Goal: Information Seeking & Learning: Learn about a topic

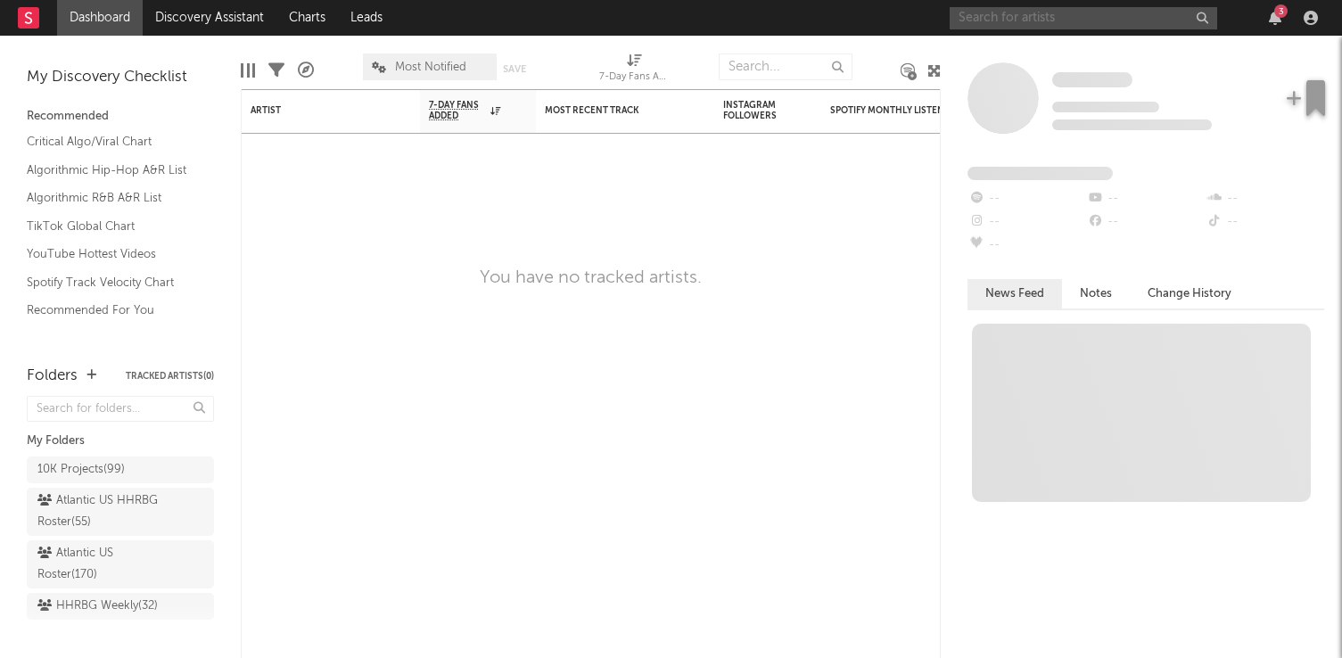
click at [1033, 13] on input "text" at bounding box center [1084, 18] width 268 height 22
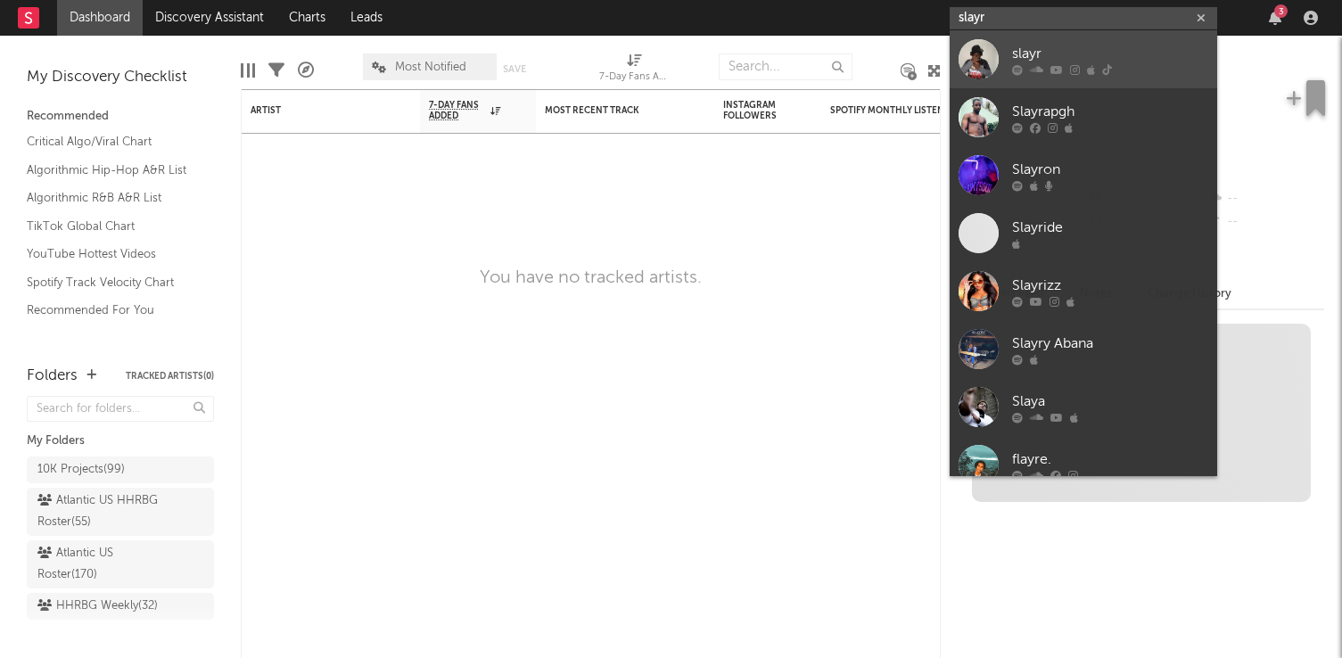
type input "slayr"
click at [1097, 38] on link "slayr" at bounding box center [1084, 59] width 268 height 58
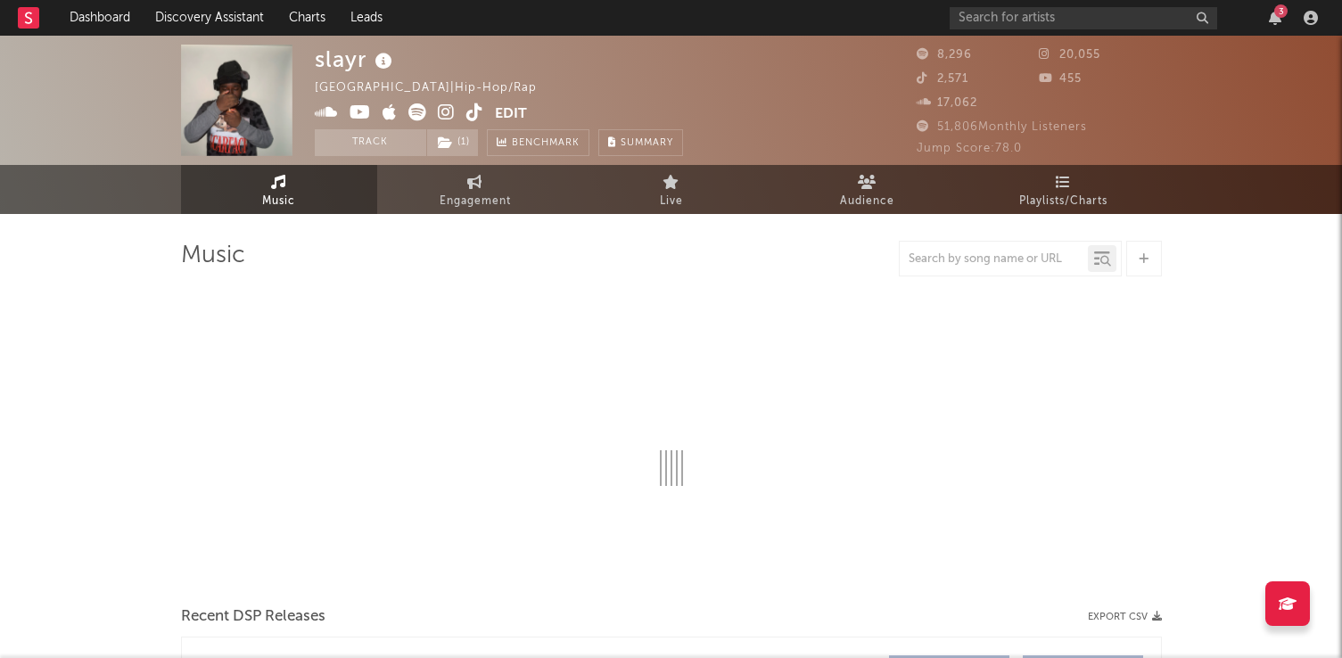
select select "6m"
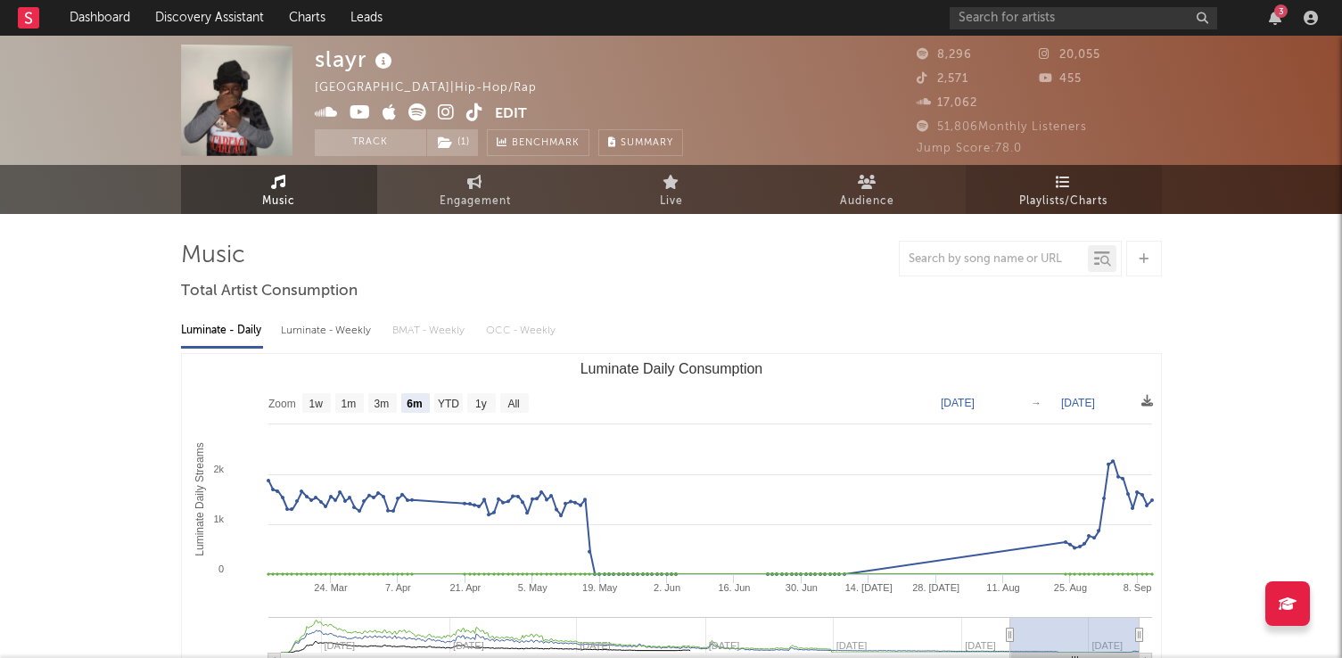
click at [1047, 203] on span "Playlists/Charts" at bounding box center [1063, 201] width 88 height 21
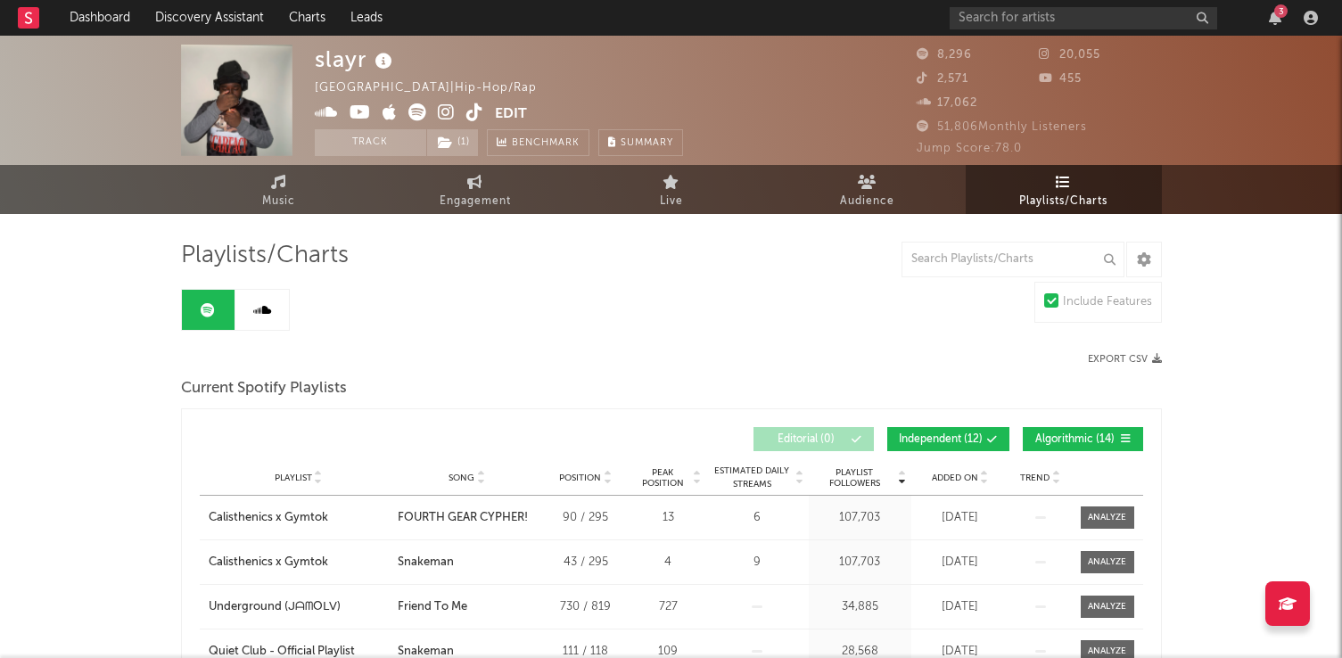
click at [985, 480] on icon at bounding box center [984, 481] width 9 height 7
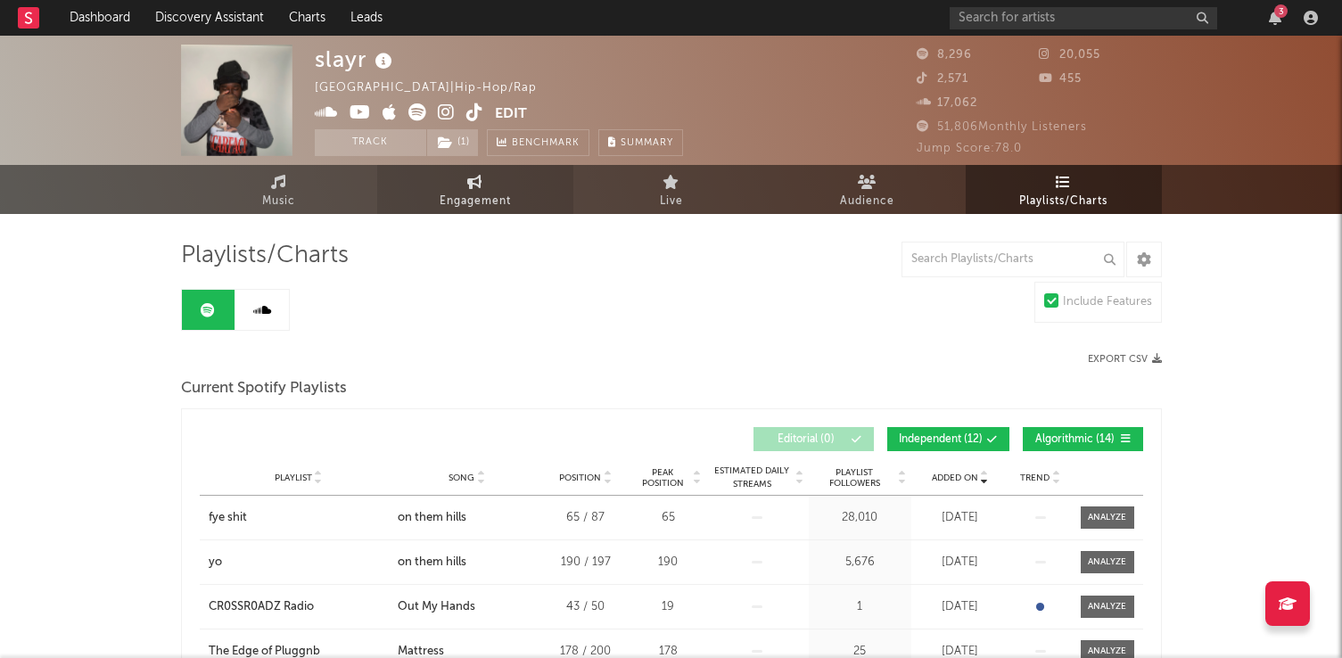
click at [504, 198] on span "Engagement" at bounding box center [475, 201] width 71 height 21
select select "1w"
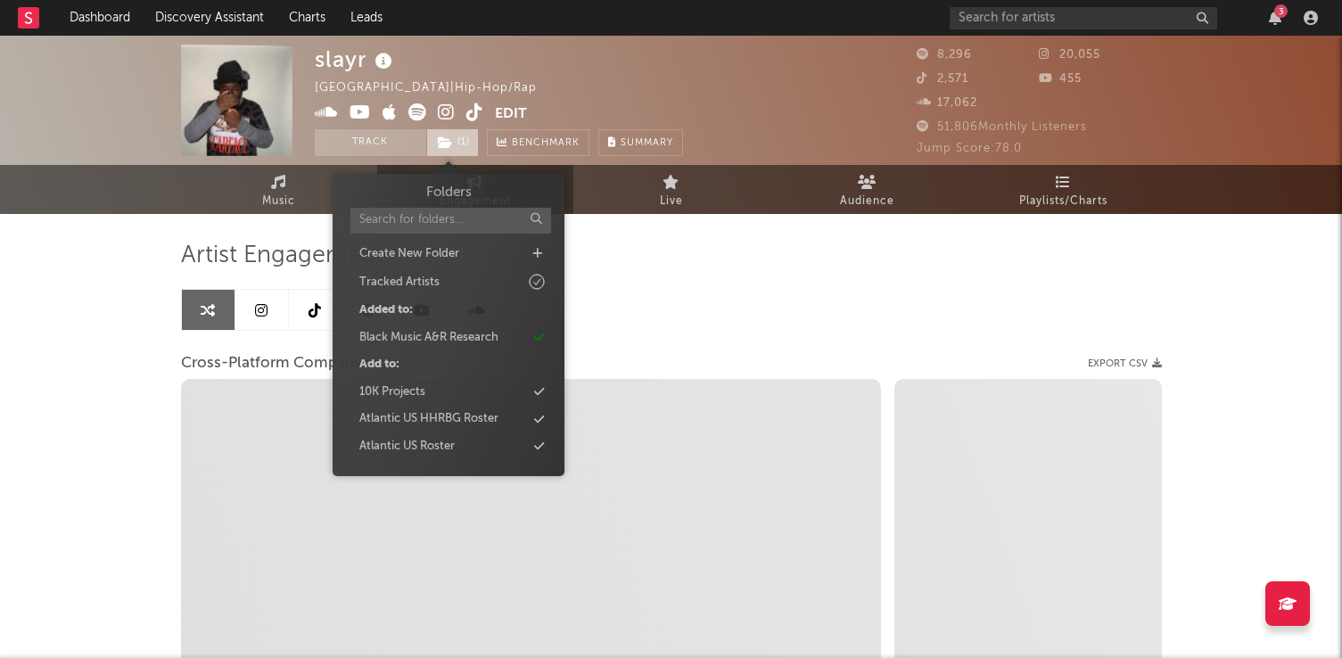
click at [455, 139] on span "( 1 )" at bounding box center [452, 142] width 53 height 27
click at [463, 338] on div "Black Music A&R Research" at bounding box center [428, 338] width 139 height 18
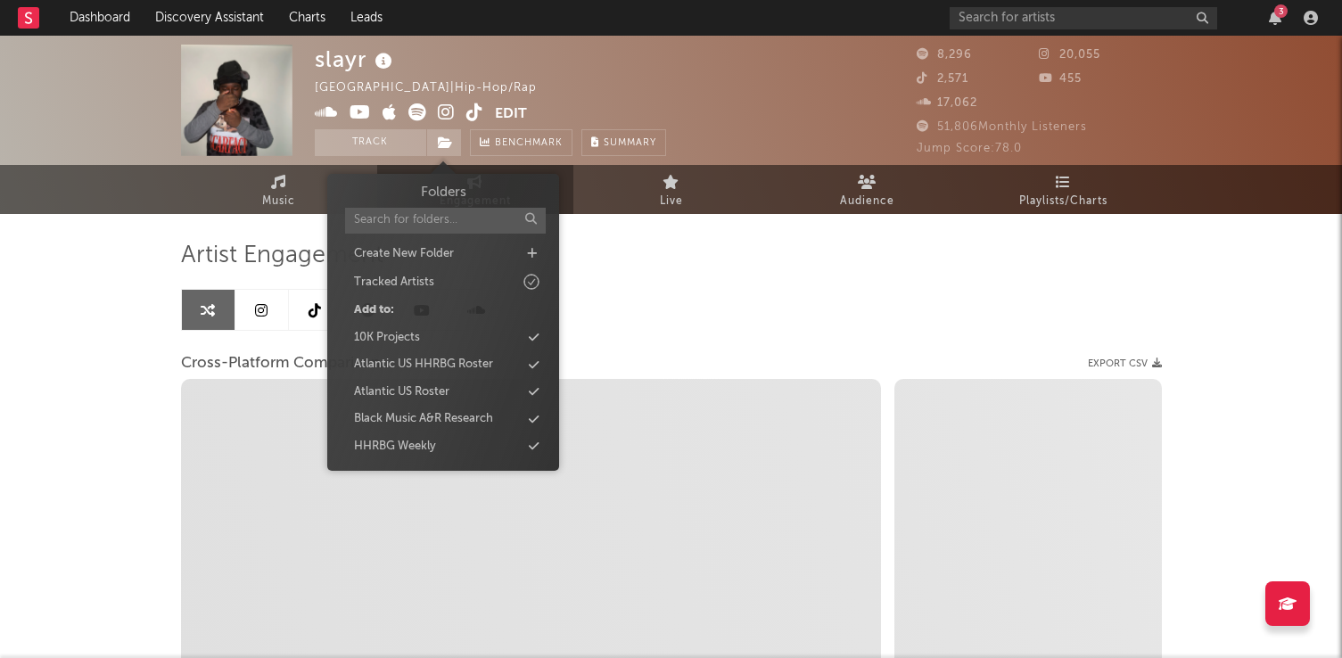
select select "1m"
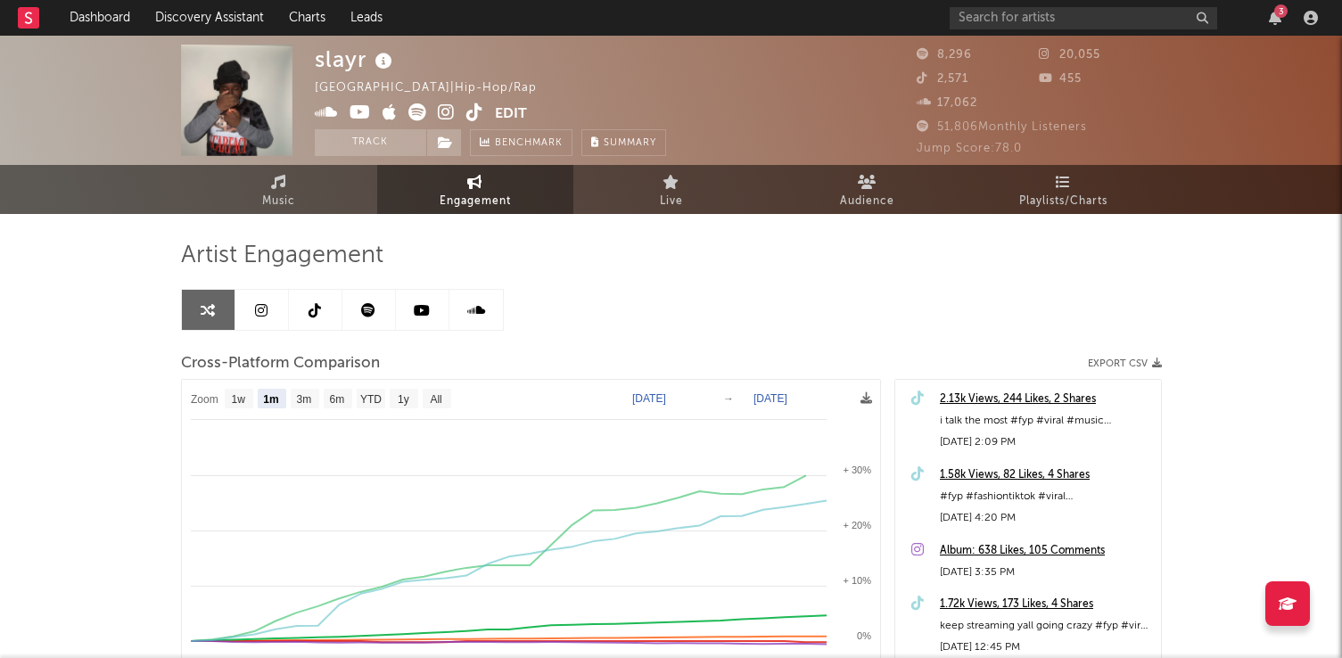
click at [643, 304] on div "Artist Engagement Cross-Platform Comparison Export CSV Zoom 1w 1m 3m 6m YTD 1y …" at bounding box center [671, 544] width 981 height 607
click at [250, 201] on link "Music" at bounding box center [279, 189] width 196 height 49
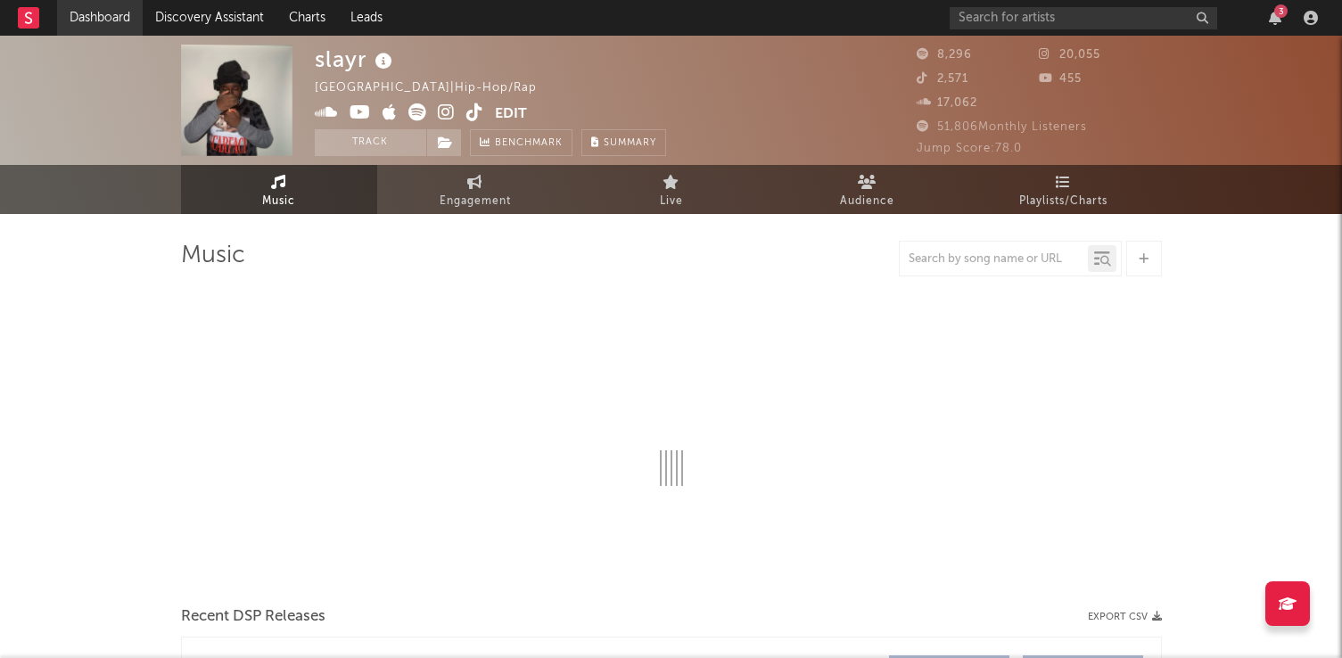
select select "6m"
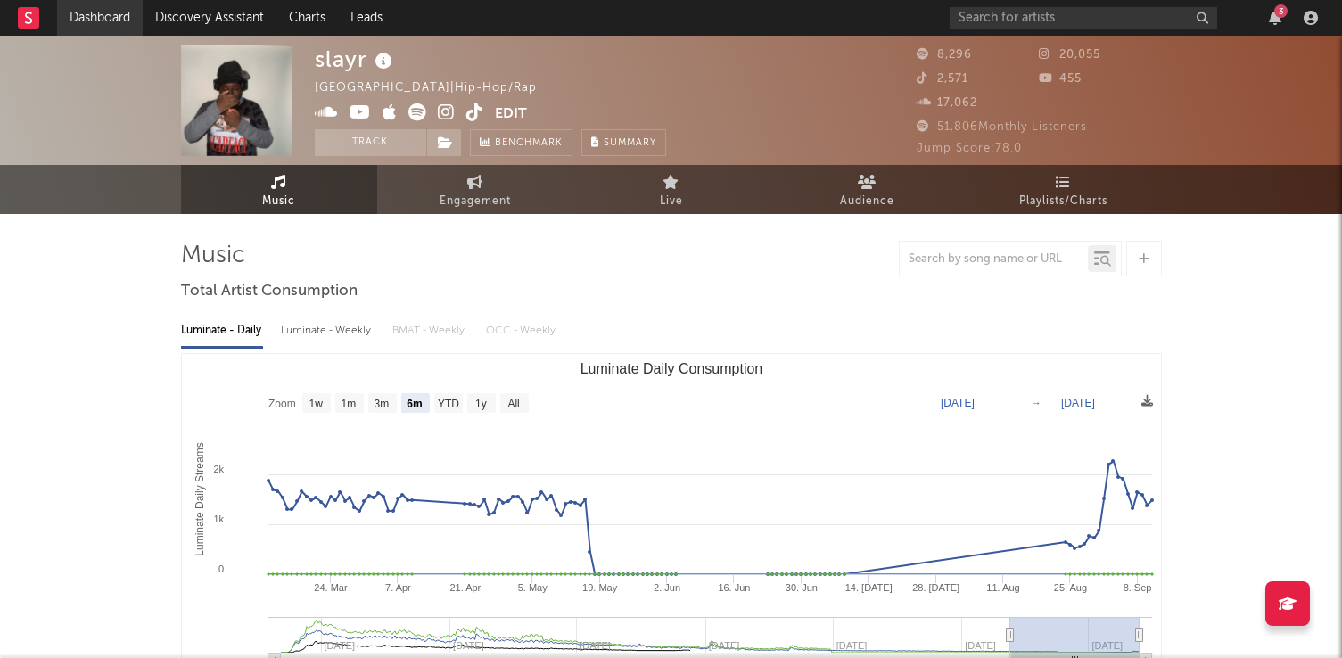
click at [103, 13] on link "Dashboard" at bounding box center [100, 18] width 86 height 36
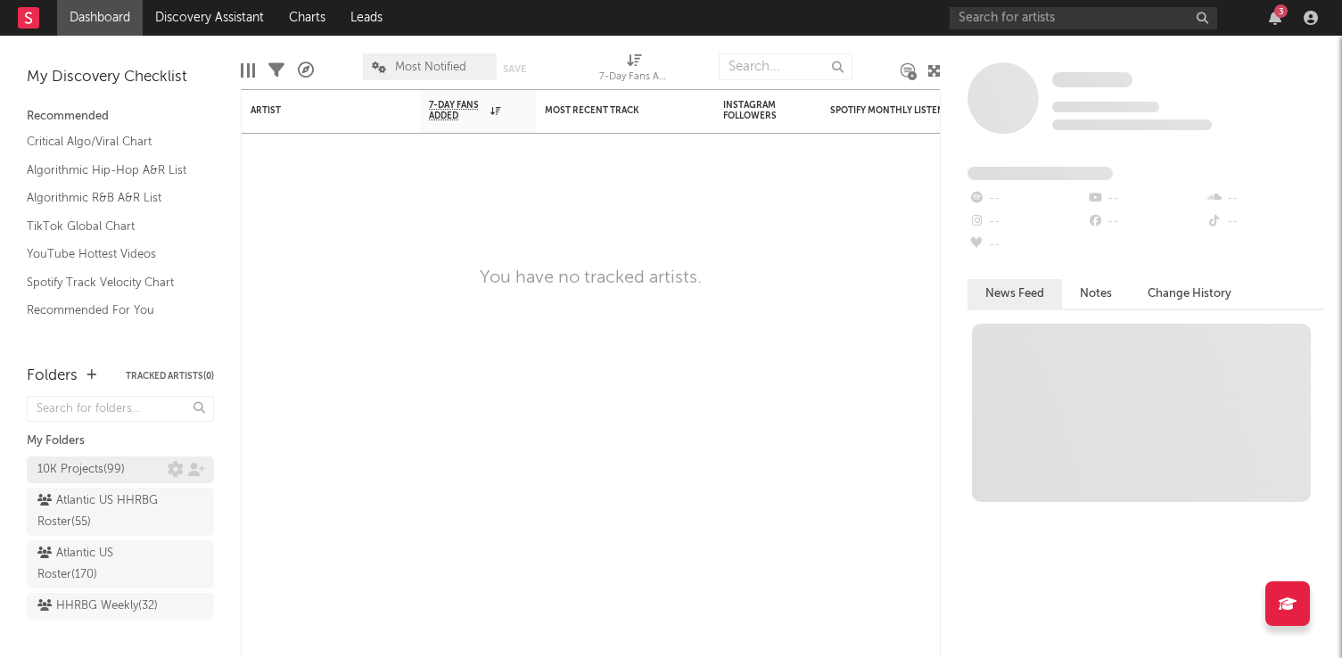
click at [111, 476] on div "10K Projects ( 99 )" at bounding box center [80, 469] width 87 height 21
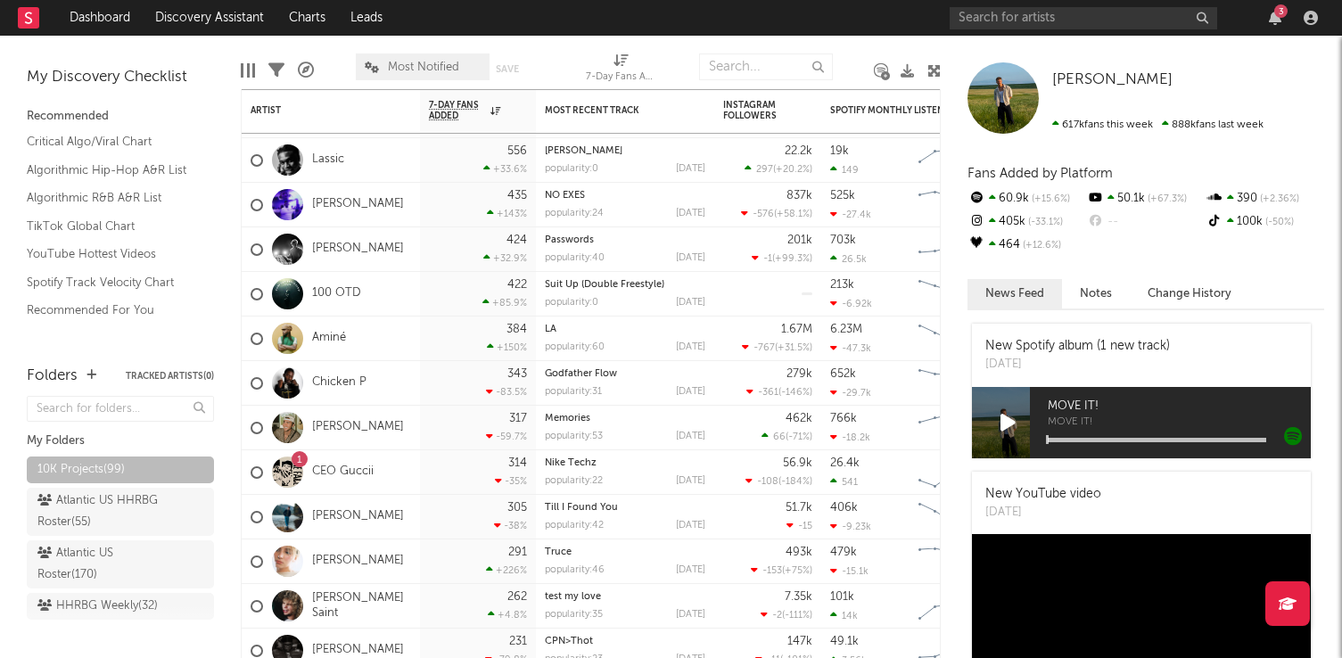
click at [61, 444] on div "My Folders" at bounding box center [120, 441] width 187 height 21
click at [169, 375] on button "Tracked Artists ( 0 )" at bounding box center [170, 376] width 88 height 9
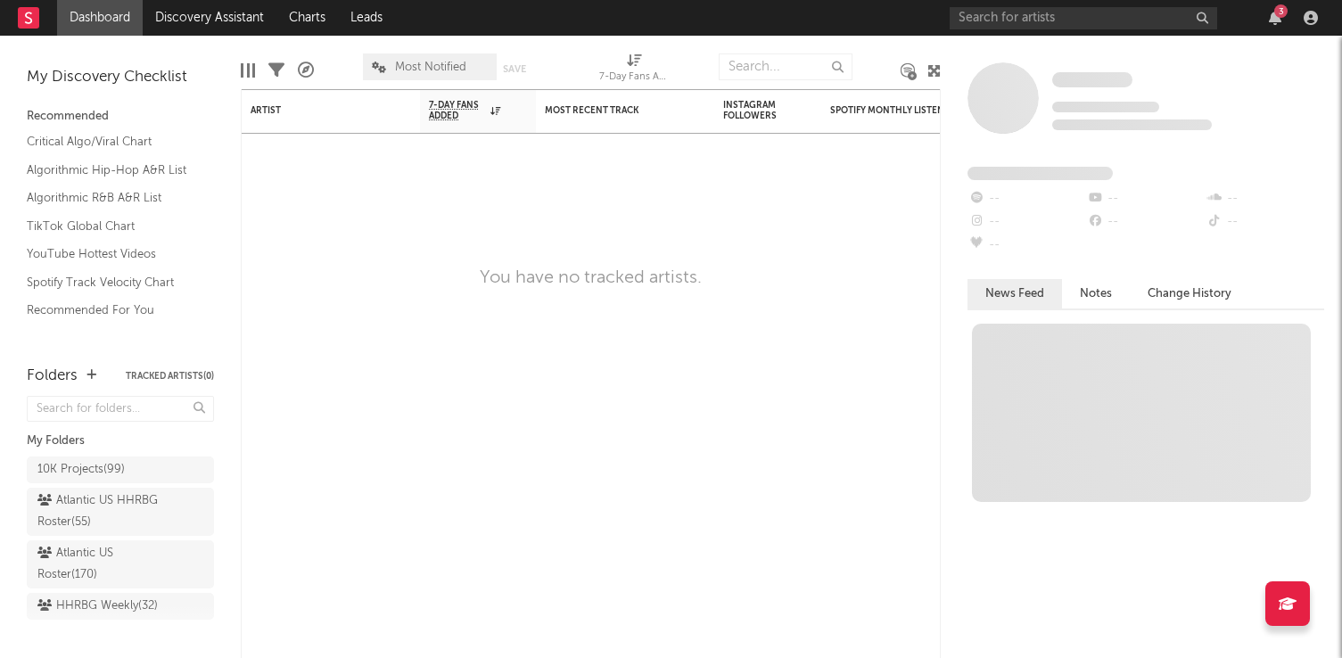
click at [41, 376] on div "Folders" at bounding box center [52, 376] width 51 height 21
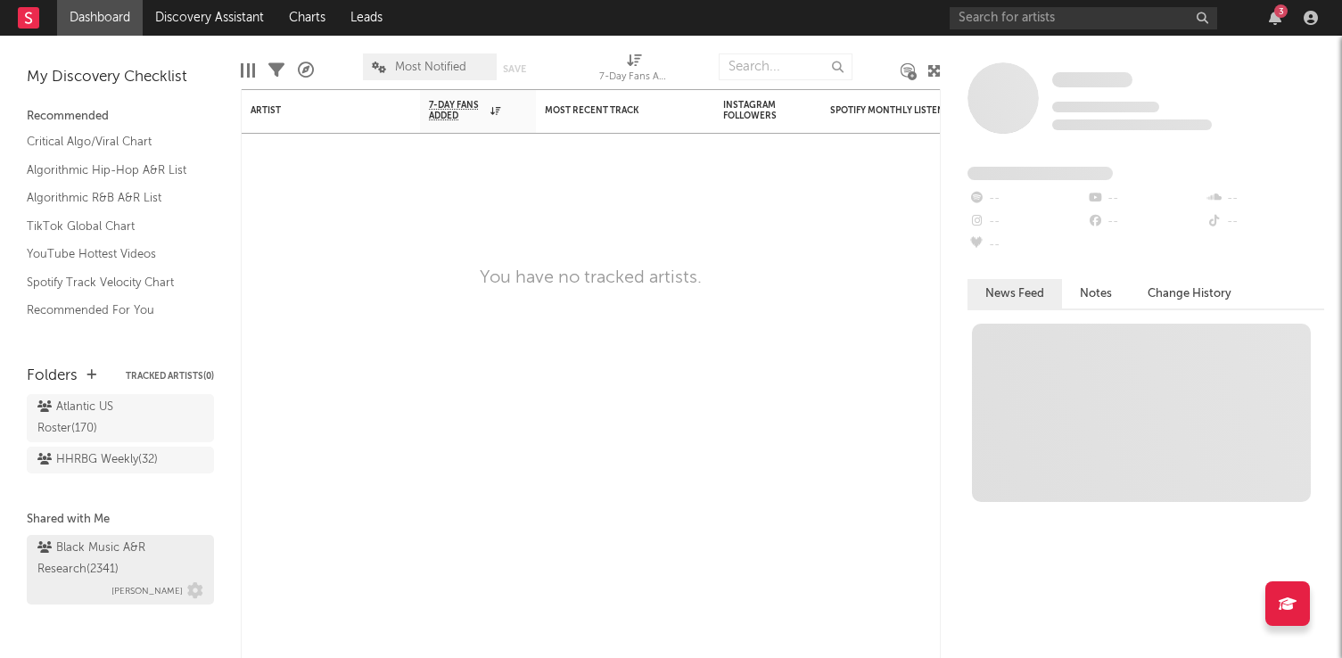
click at [73, 562] on div "Black Music A&R Research ( 2341 )" at bounding box center [117, 559] width 161 height 43
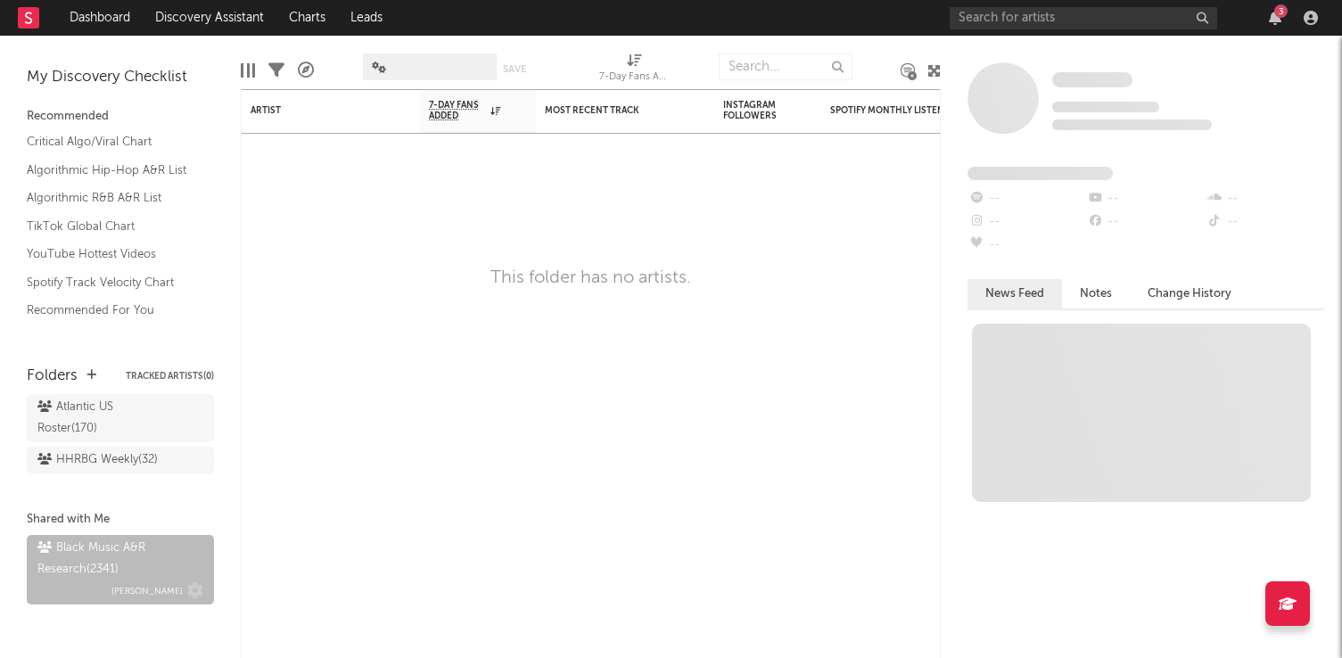
click at [108, 557] on div "Black Music A&R Research ( 2341 )" at bounding box center [117, 559] width 161 height 43
click at [102, 459] on div "HHRBG Weekly ( 32 )" at bounding box center [97, 460] width 120 height 21
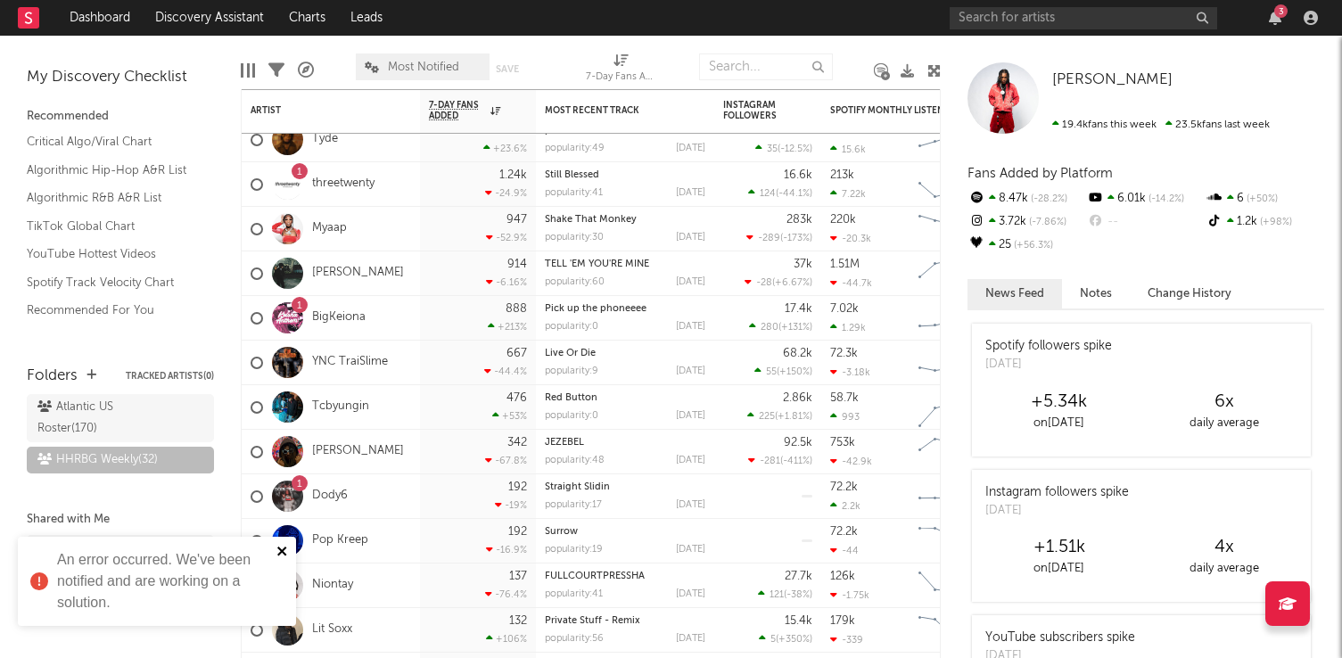
click at [281, 553] on icon "close" at bounding box center [282, 551] width 12 height 14
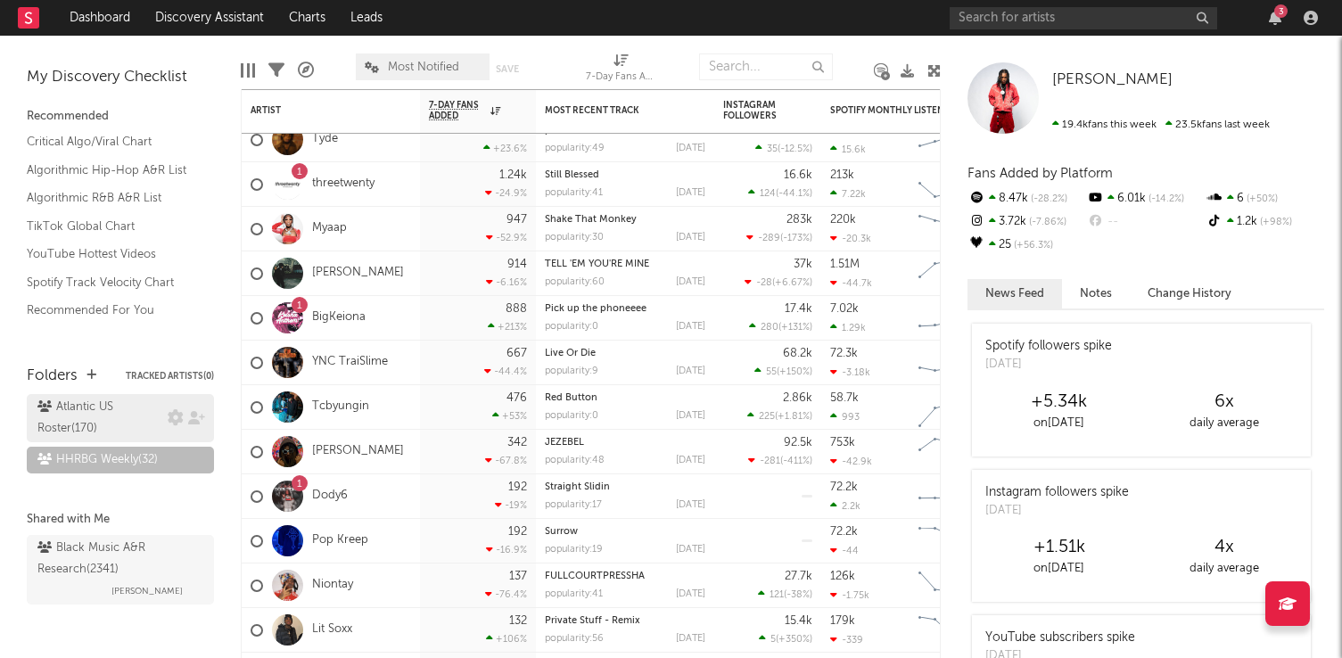
click at [120, 410] on div "Atlantic US Roster ( 170 )" at bounding box center [100, 418] width 126 height 43
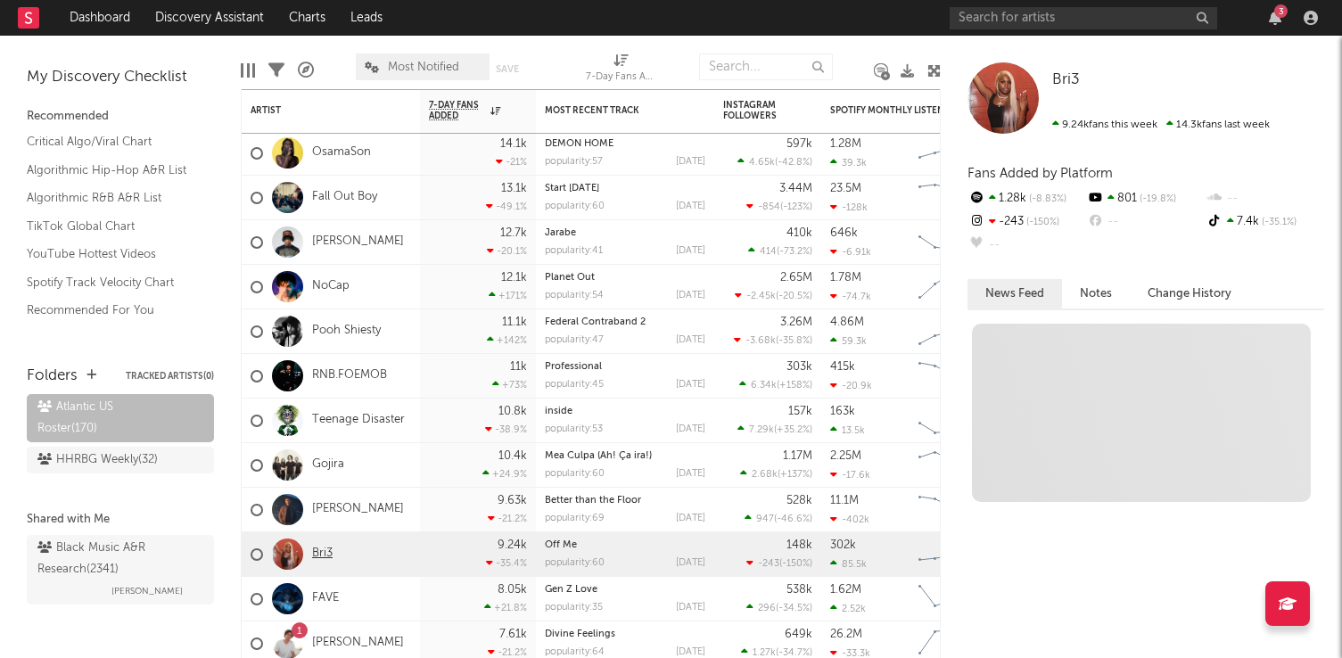
click at [315, 552] on link "Bri3" at bounding box center [322, 554] width 21 height 15
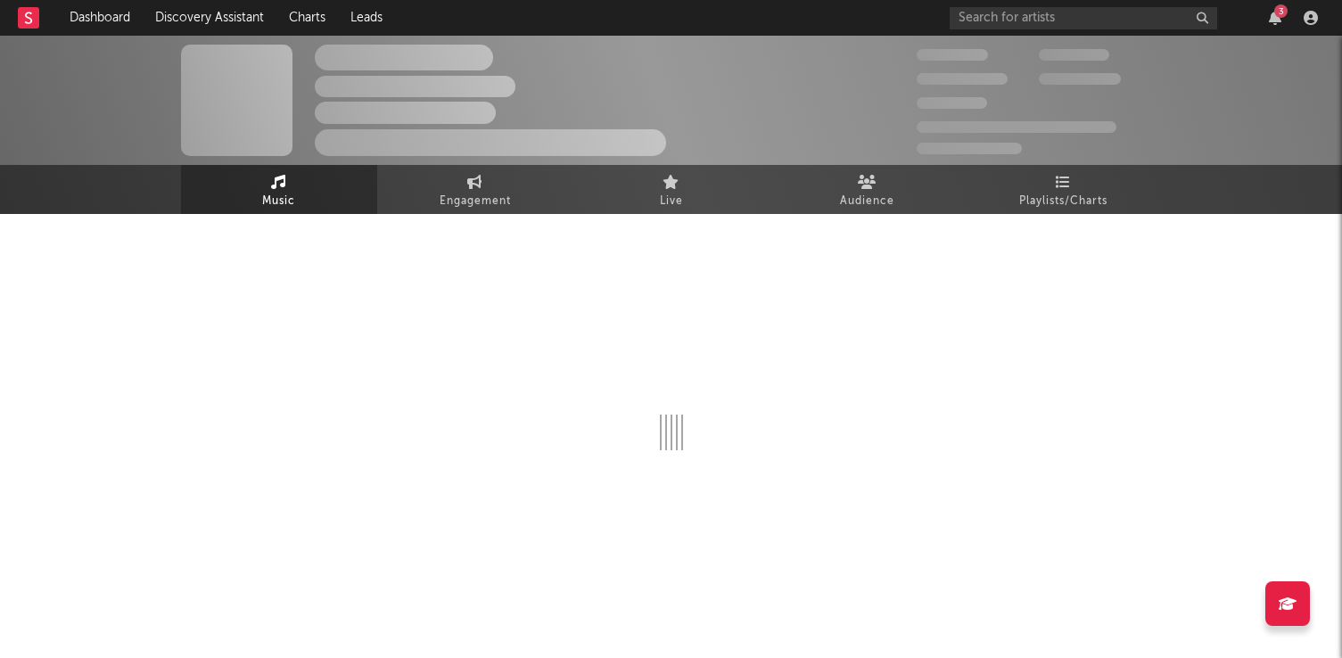
select select "6m"
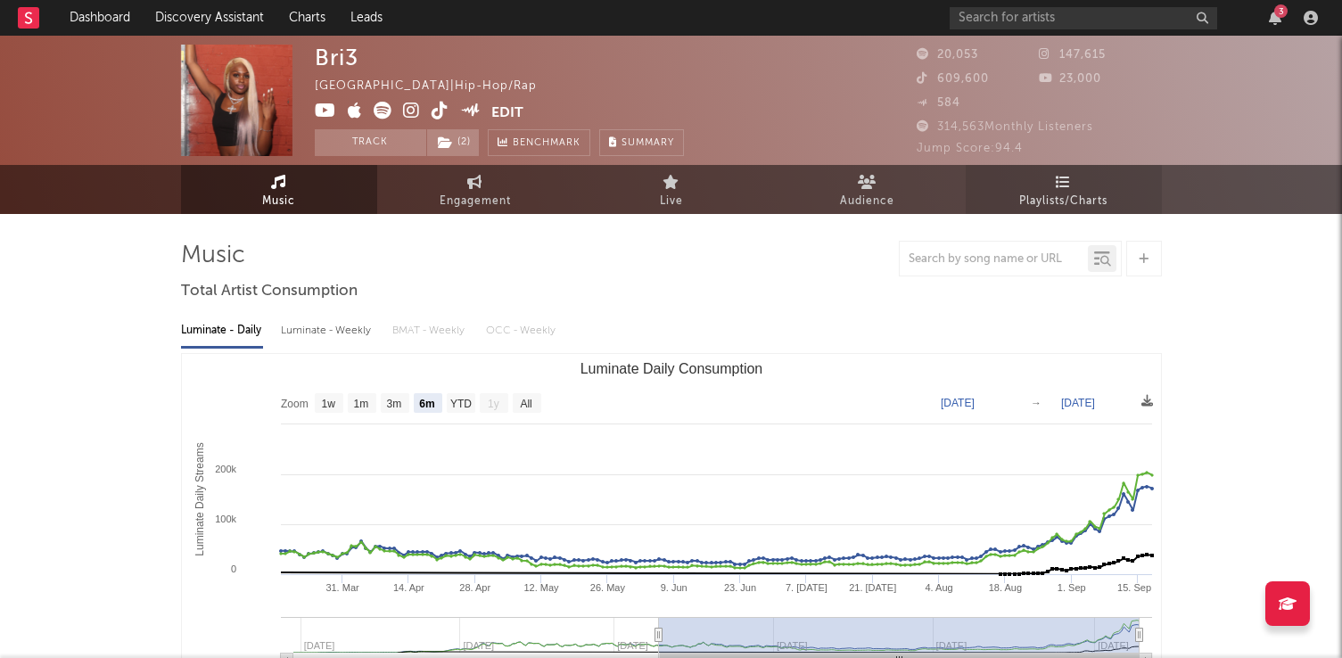
click at [1079, 206] on span "Playlists/Charts" at bounding box center [1063, 201] width 88 height 21
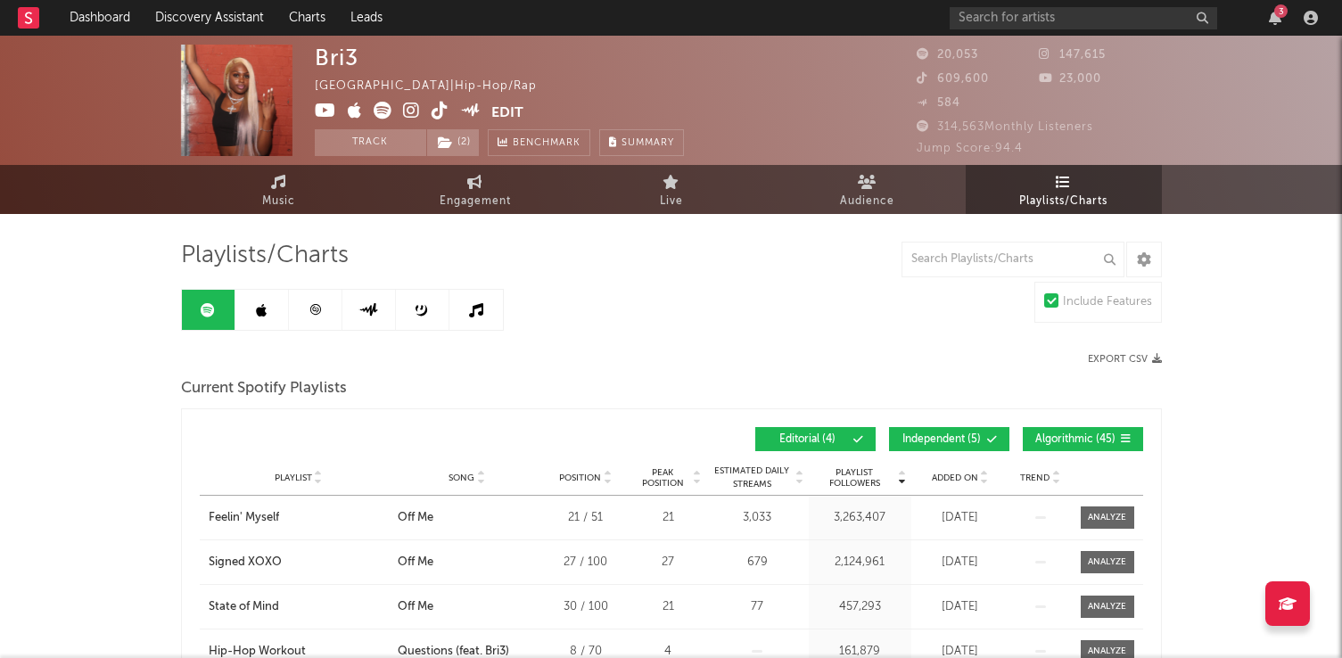
click at [986, 467] on div "Playlist City Song Position Peak Position Estimated Daily Streams Playlist Foll…" at bounding box center [672, 478] width 944 height 36
click at [986, 480] on icon at bounding box center [984, 481] width 9 height 7
click at [982, 478] on icon at bounding box center [984, 481] width 9 height 7
click at [982, 477] on icon at bounding box center [984, 474] width 9 height 7
click at [982, 478] on icon at bounding box center [984, 481] width 9 height 7
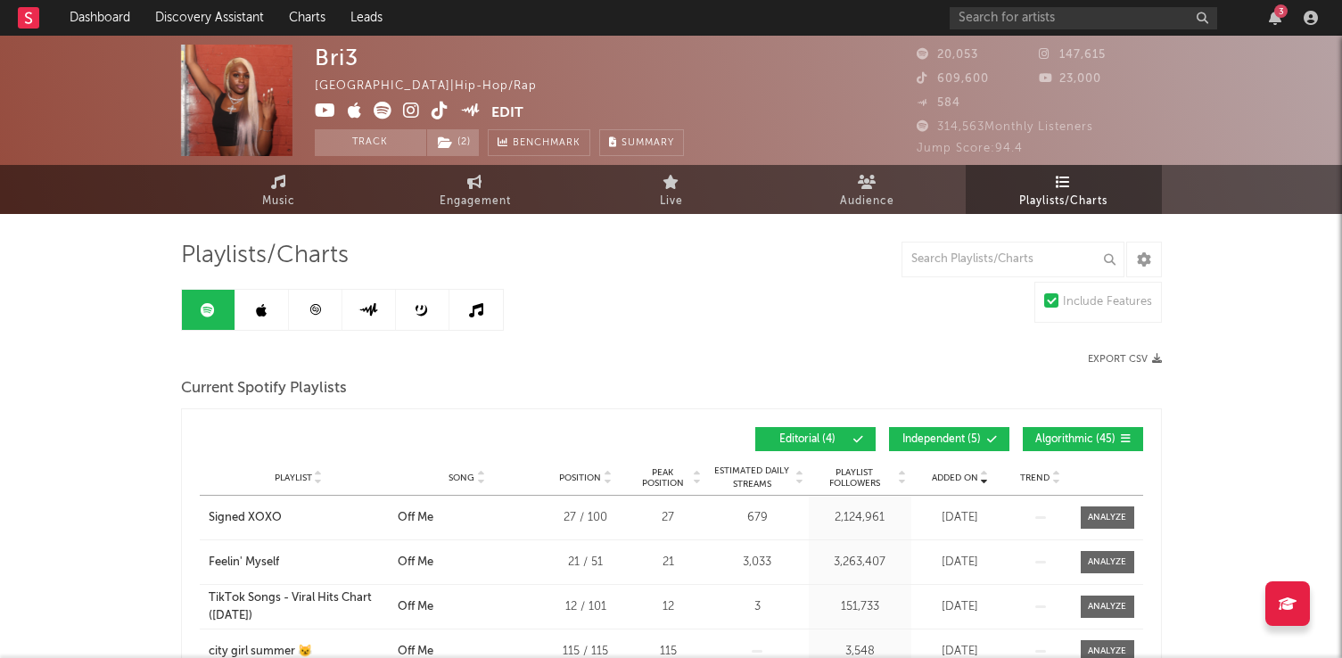
click at [982, 477] on icon at bounding box center [984, 474] width 9 height 7
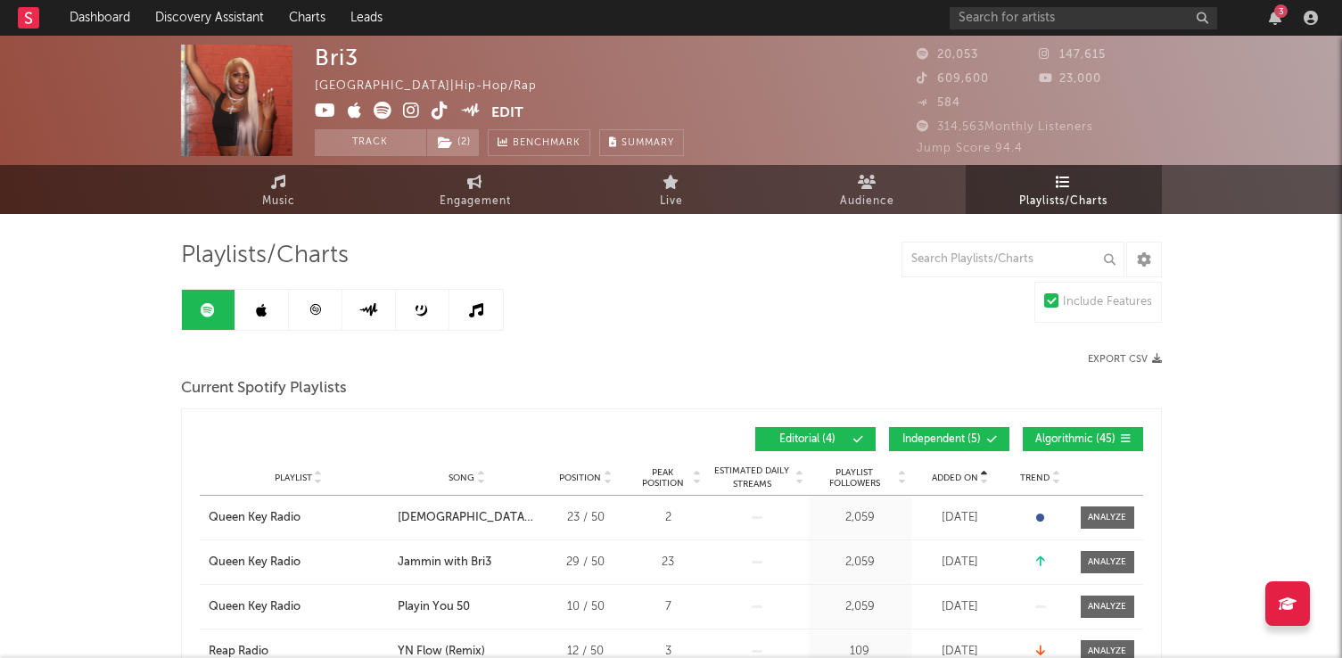
click at [982, 478] on icon at bounding box center [984, 481] width 9 height 7
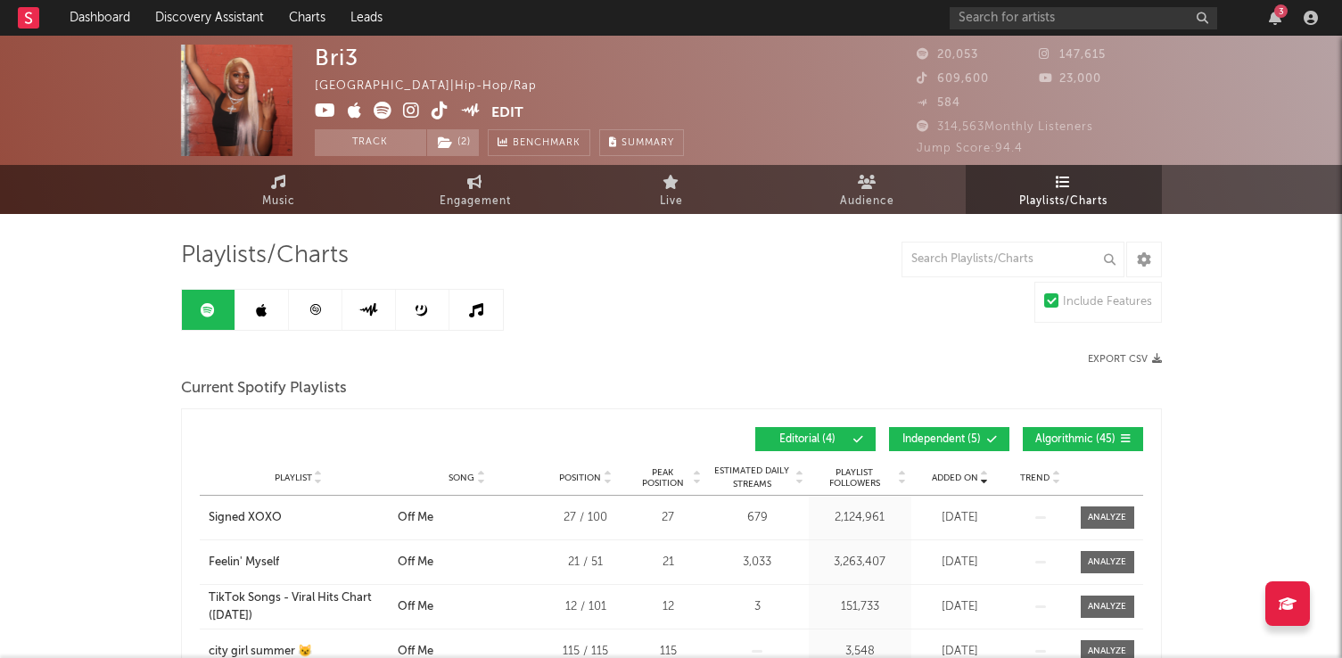
click at [289, 310] on link at bounding box center [316, 310] width 54 height 40
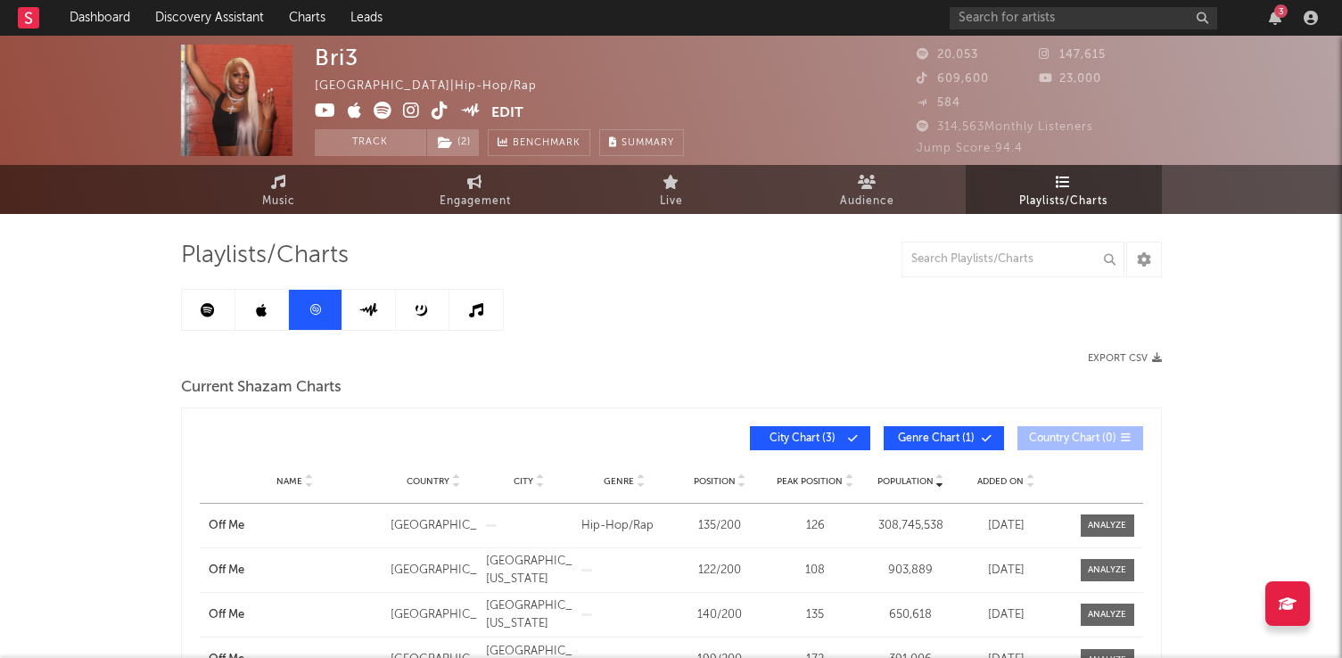
click at [995, 474] on div "Name Country City Genre Position Peak Position Population Added On Exit Date" at bounding box center [672, 481] width 944 height 45
click at [1000, 482] on span "Added On" at bounding box center [1001, 481] width 46 height 11
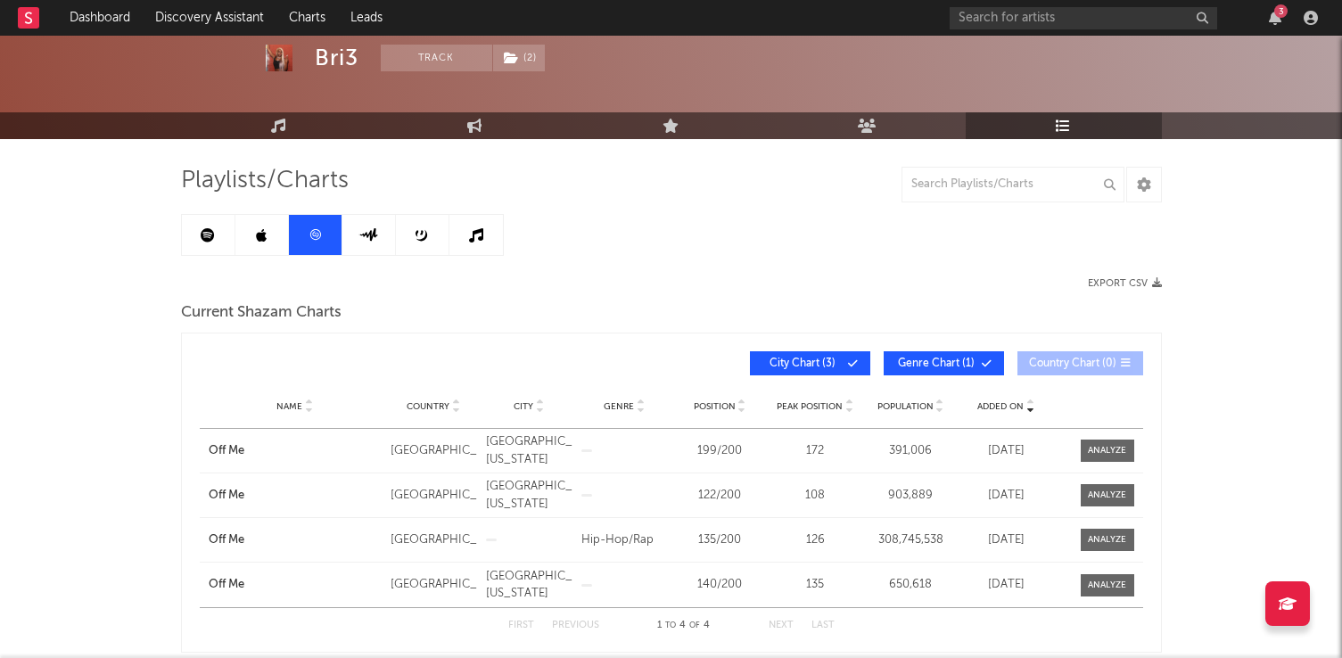
scroll to position [67, 0]
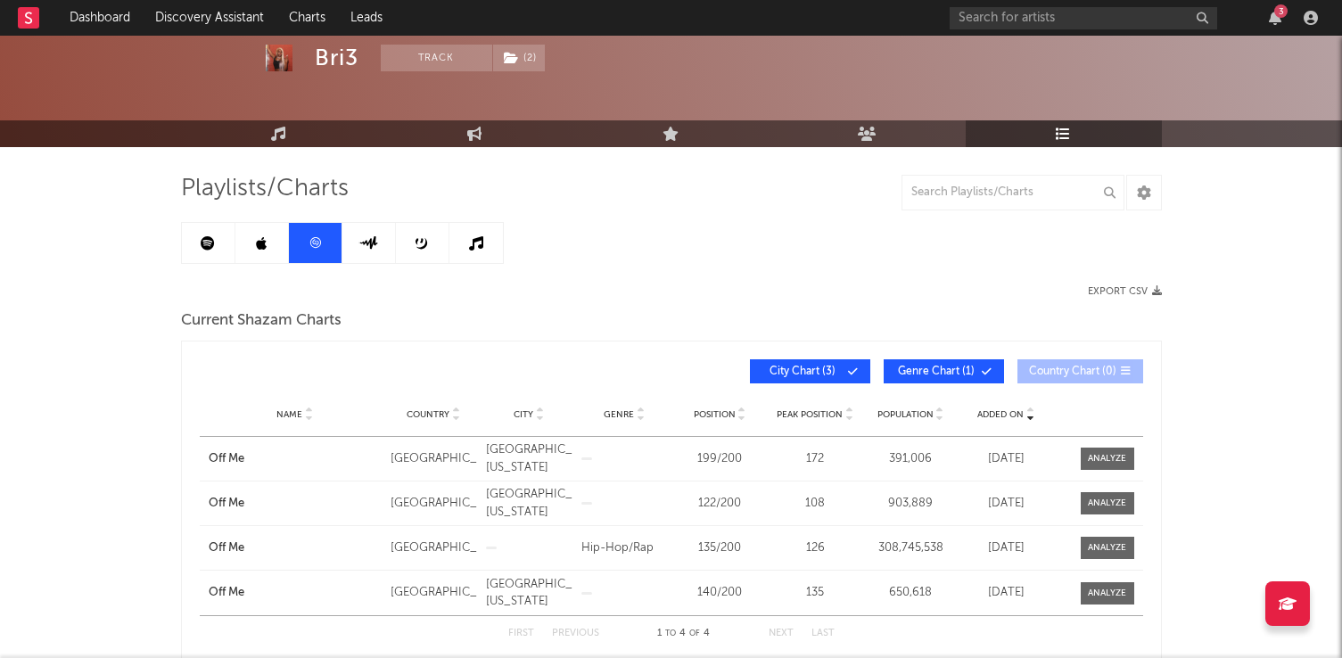
click at [282, 247] on link at bounding box center [262, 243] width 54 height 40
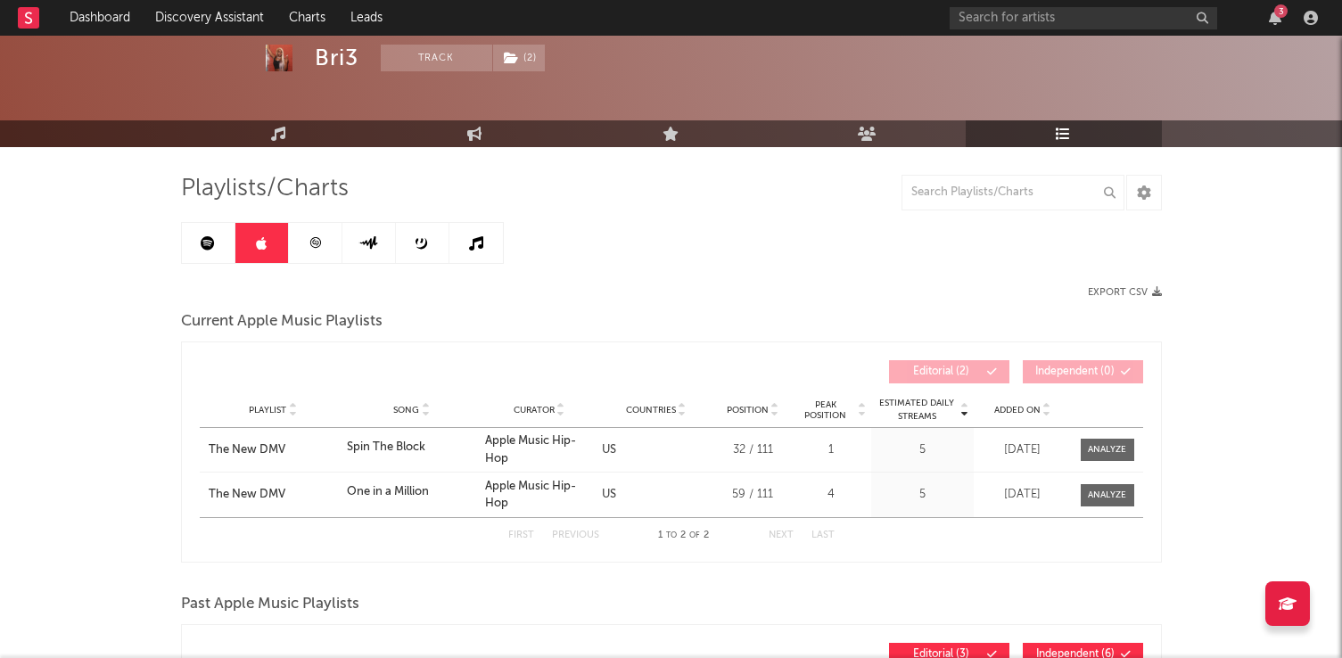
click at [1020, 408] on span "Added On" at bounding box center [1017, 410] width 46 height 11
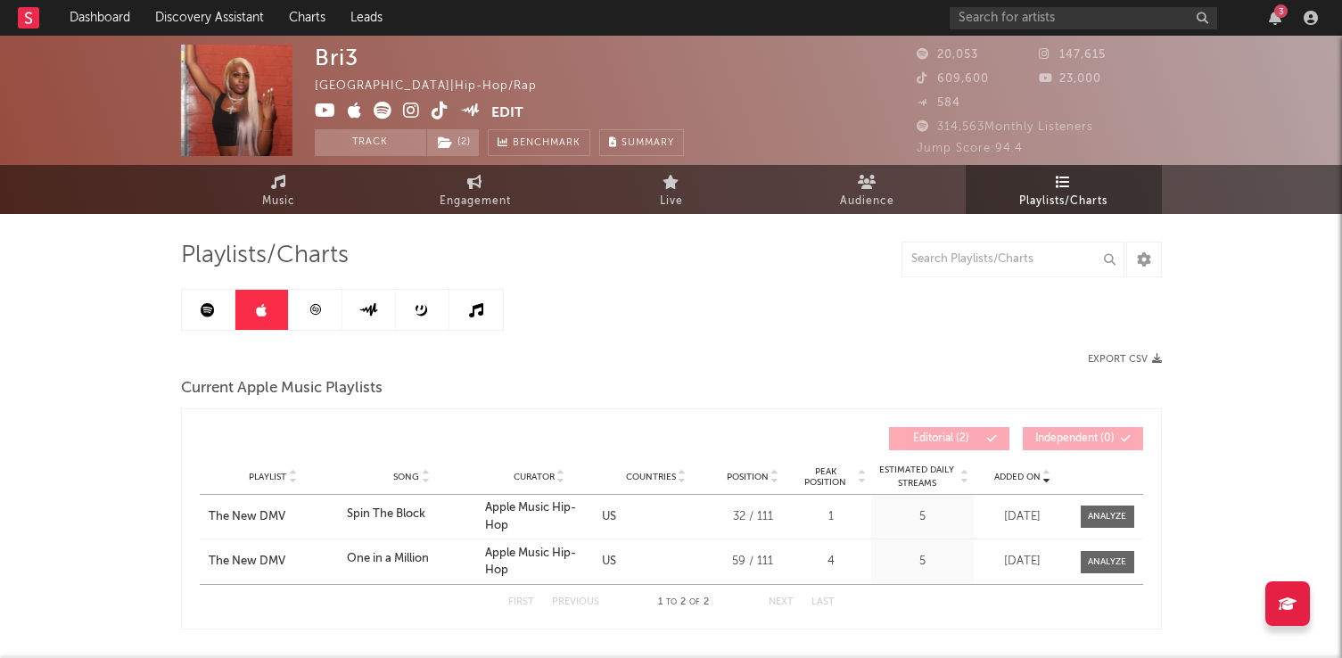
click at [430, 323] on link at bounding box center [423, 310] width 54 height 40
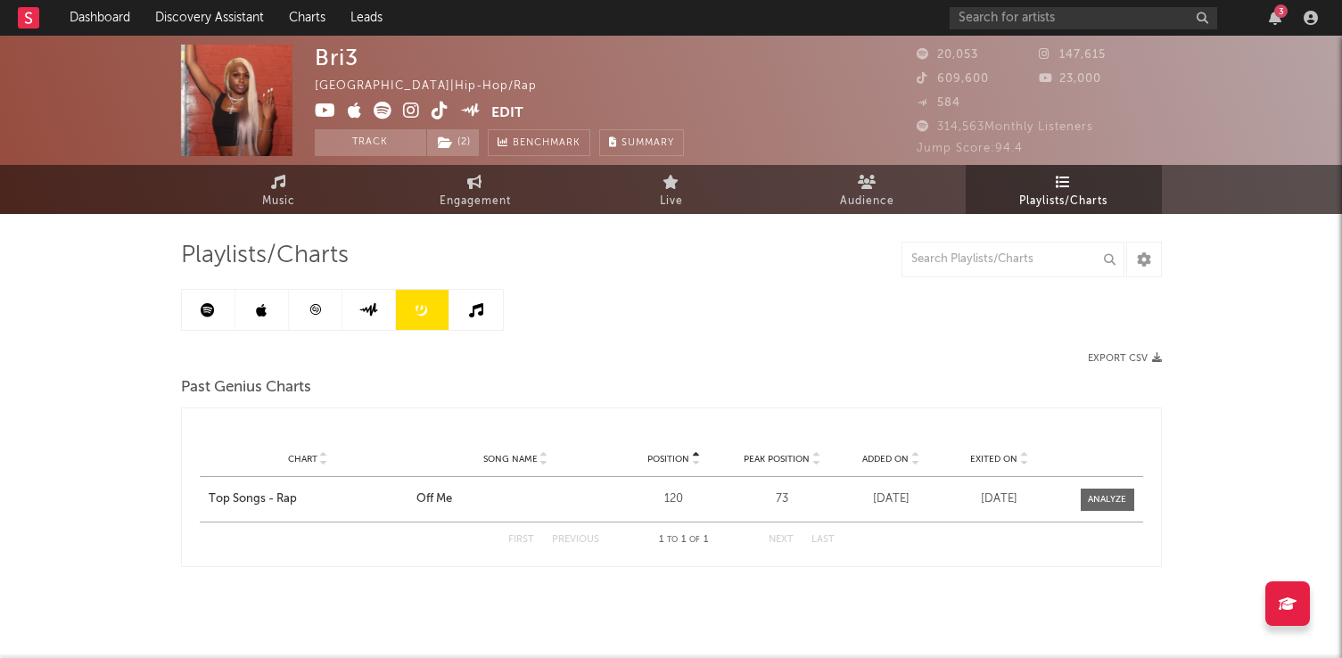
click at [369, 310] on icon at bounding box center [369, 309] width 21 height 13
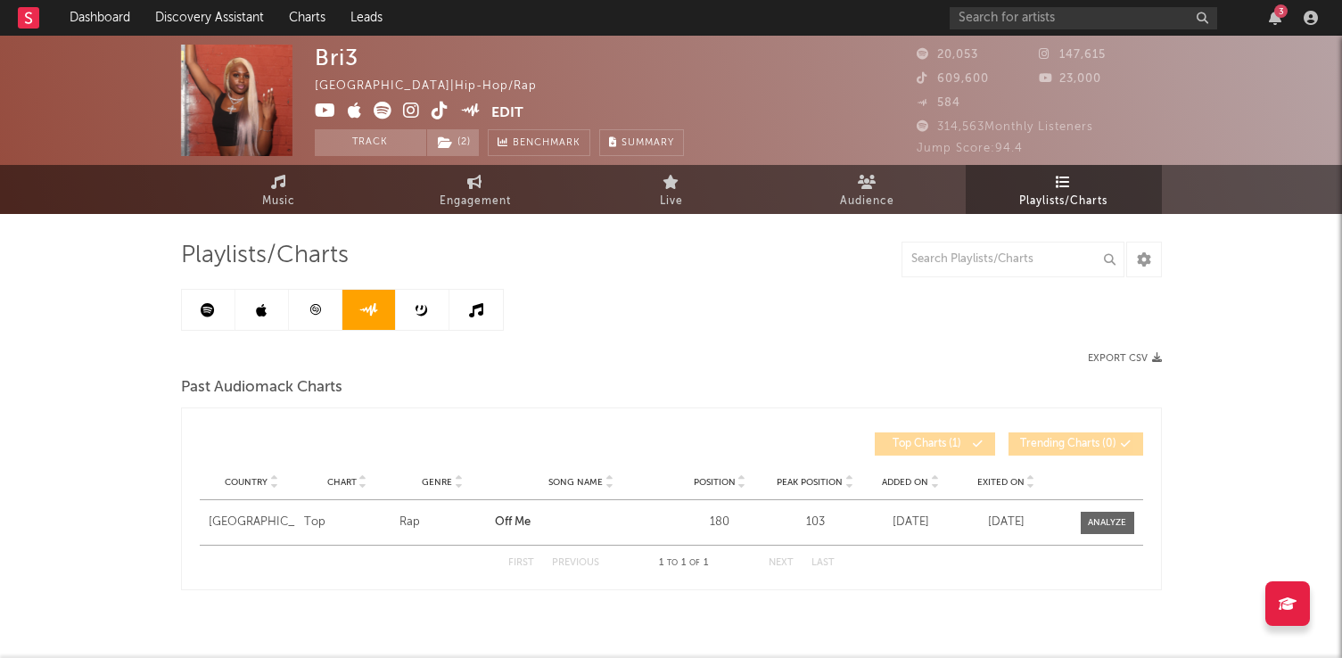
click at [462, 310] on link at bounding box center [477, 310] width 54 height 40
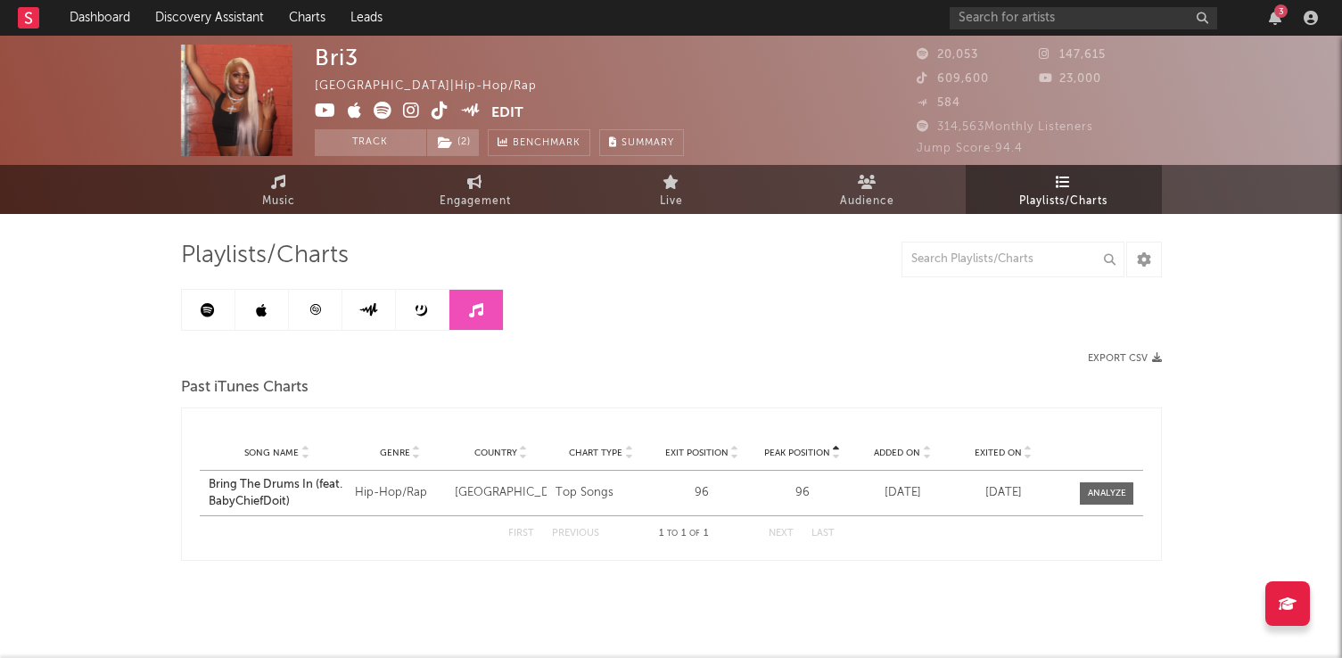
click at [436, 312] on link at bounding box center [423, 310] width 54 height 40
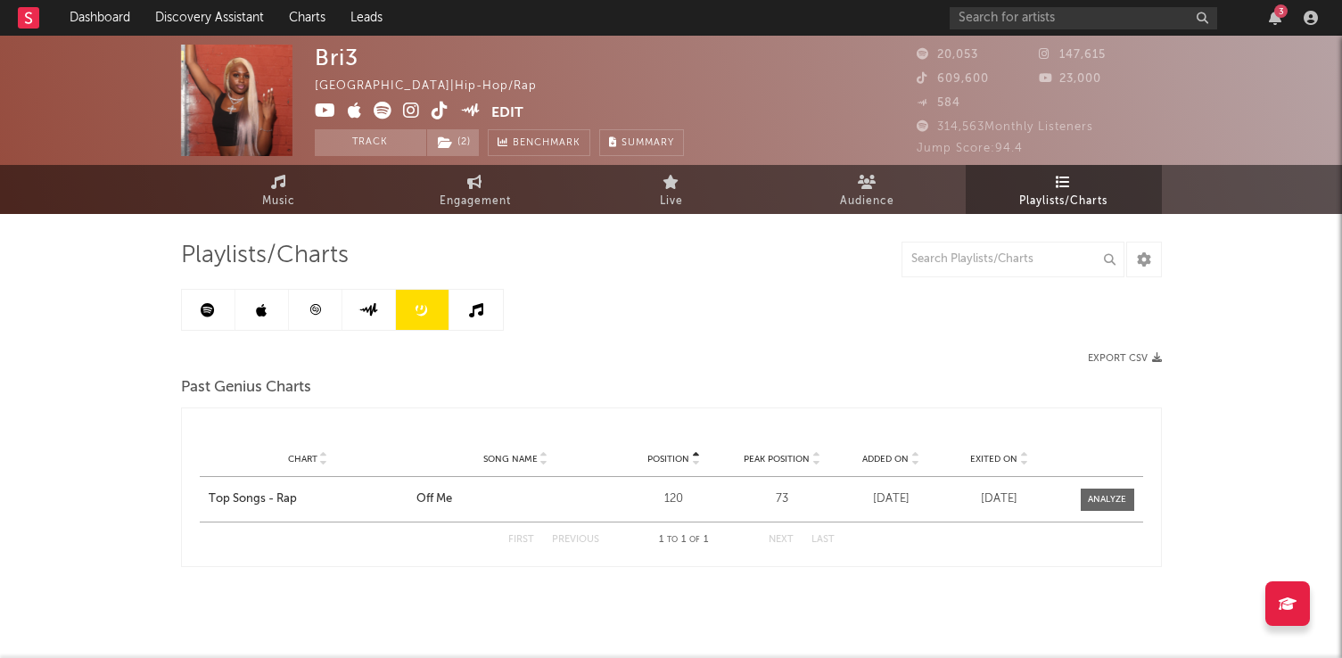
click at [219, 319] on link at bounding box center [209, 310] width 54 height 40
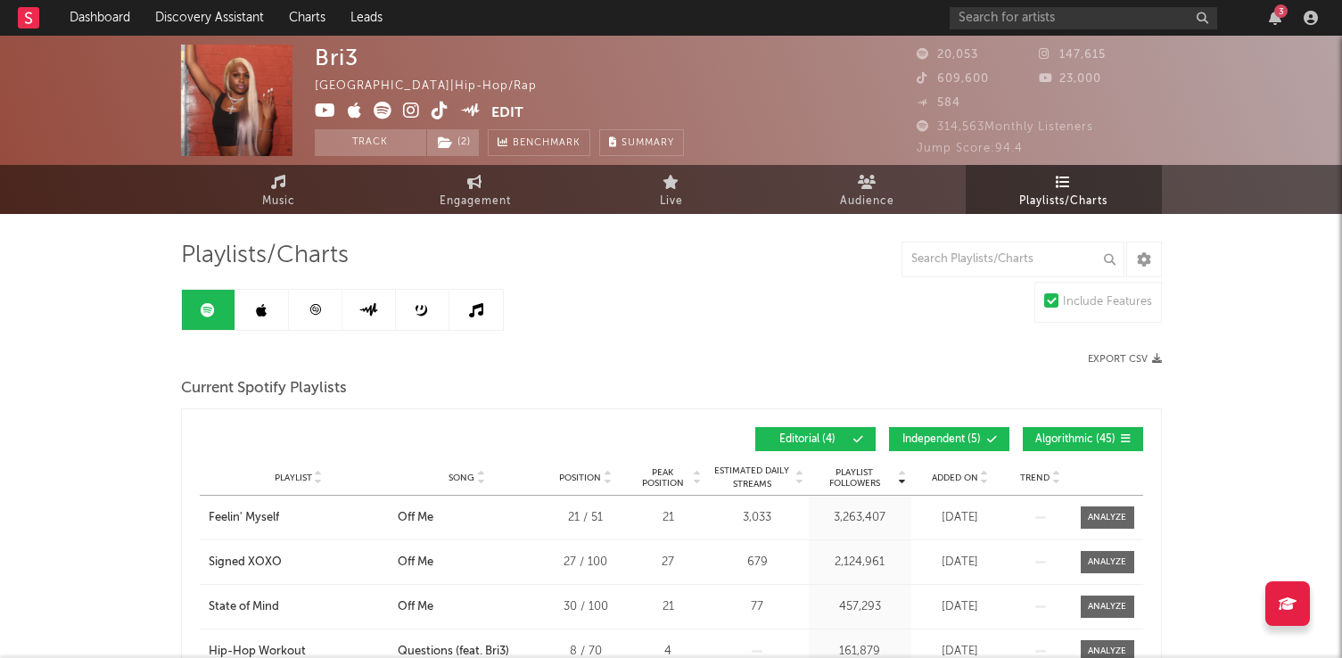
click at [219, 319] on link at bounding box center [209, 310] width 54 height 40
click at [514, 194] on link "Engagement" at bounding box center [475, 189] width 196 height 49
select select "1w"
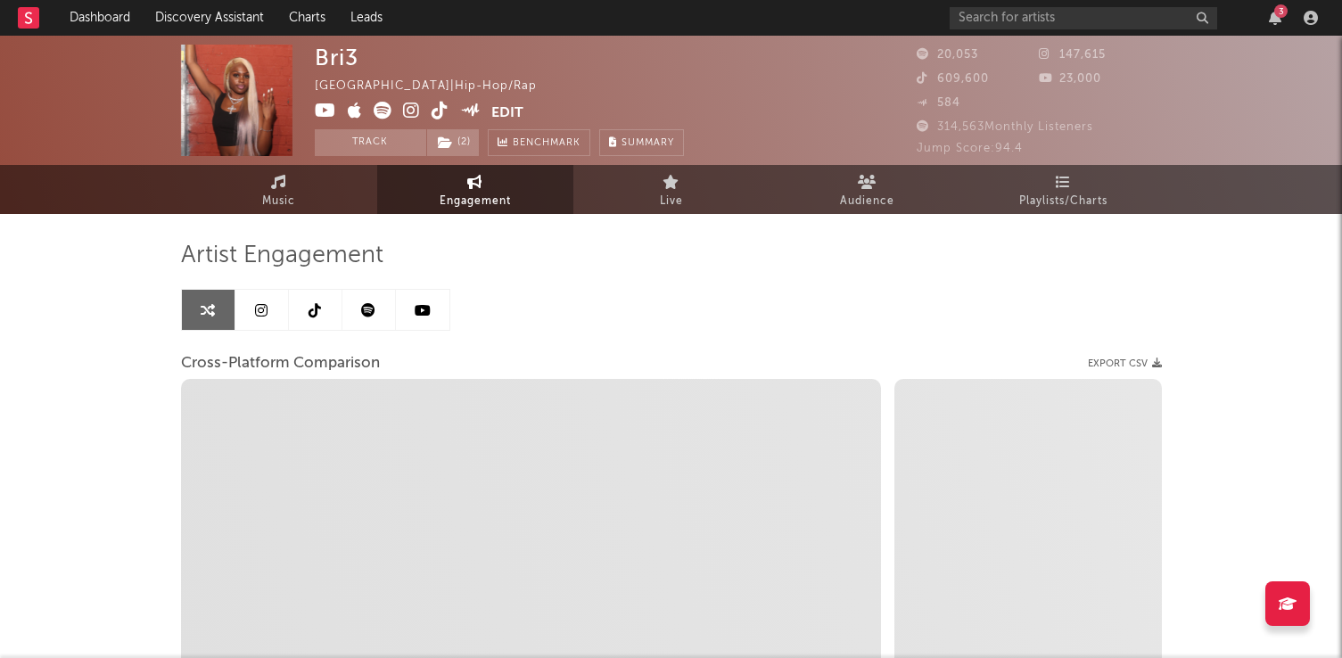
select select "1m"
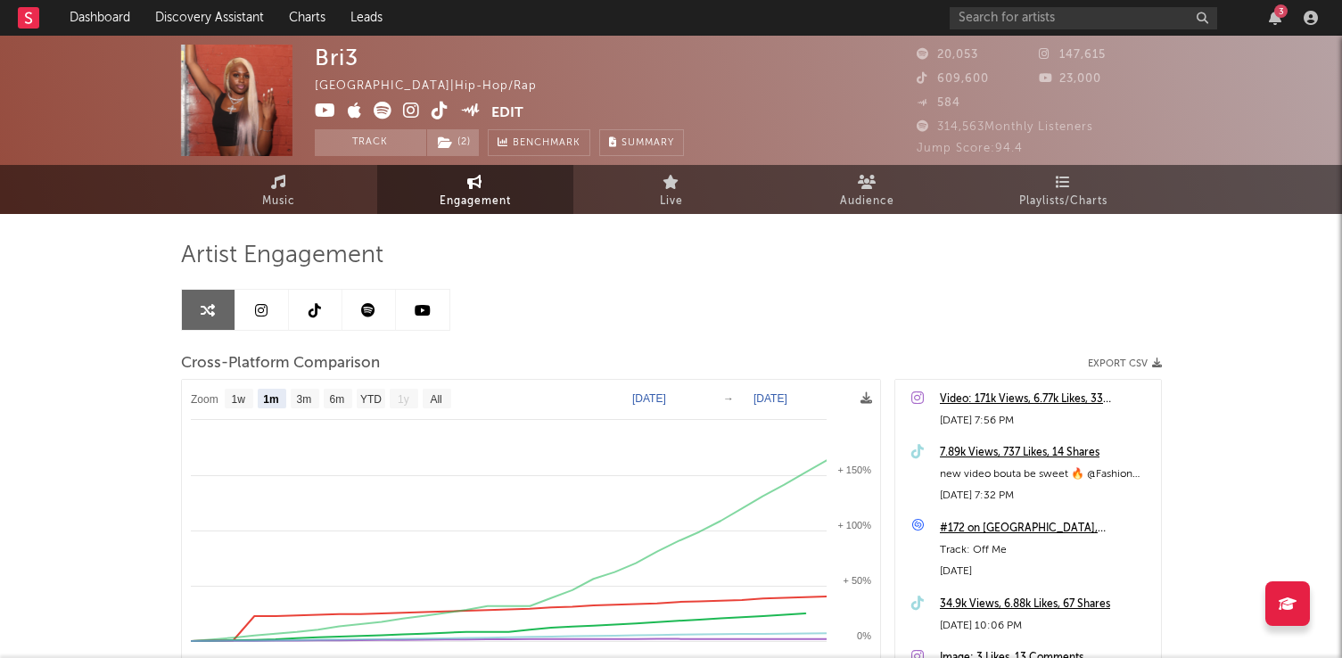
click at [273, 321] on link at bounding box center [262, 310] width 54 height 40
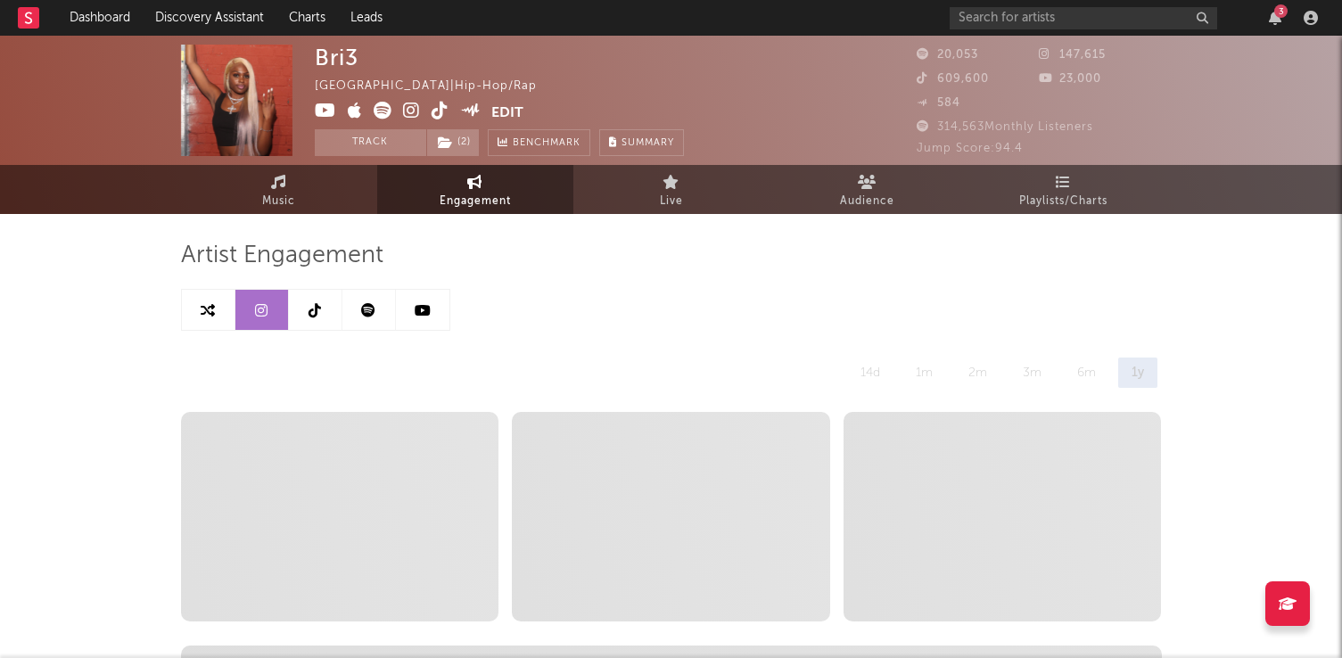
select select "6m"
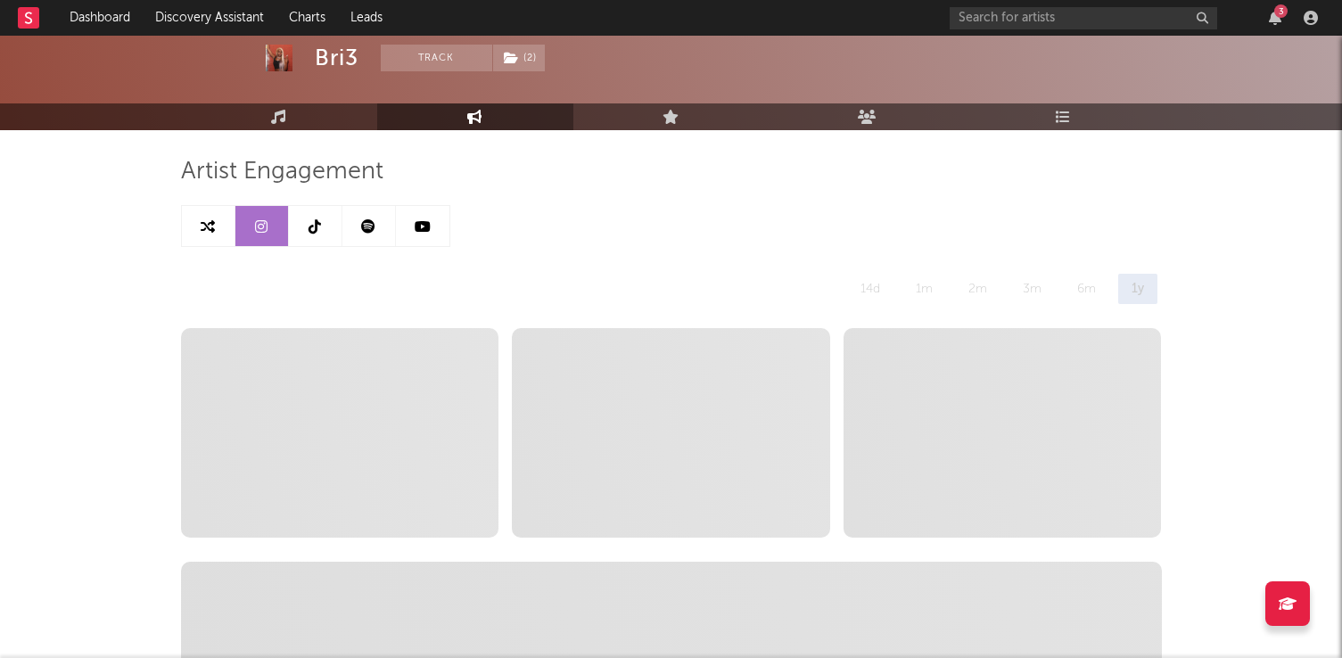
scroll to position [55, 0]
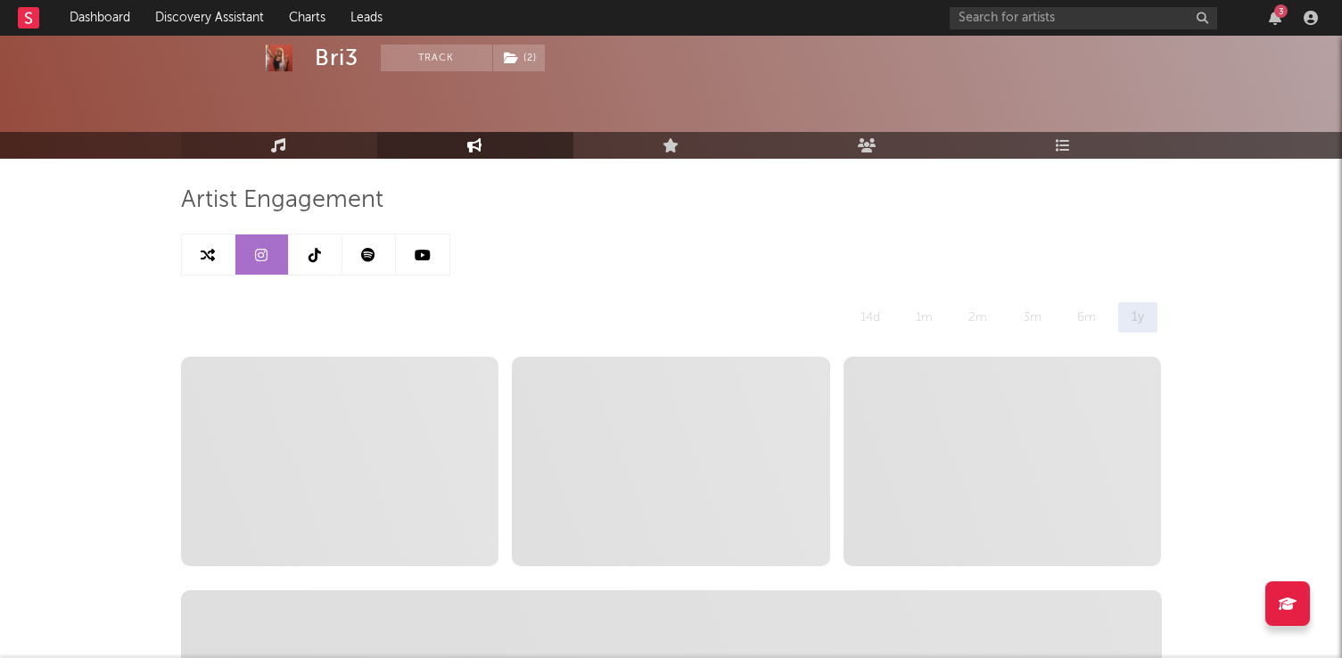
click at [300, 136] on link "Music" at bounding box center [279, 145] width 196 height 27
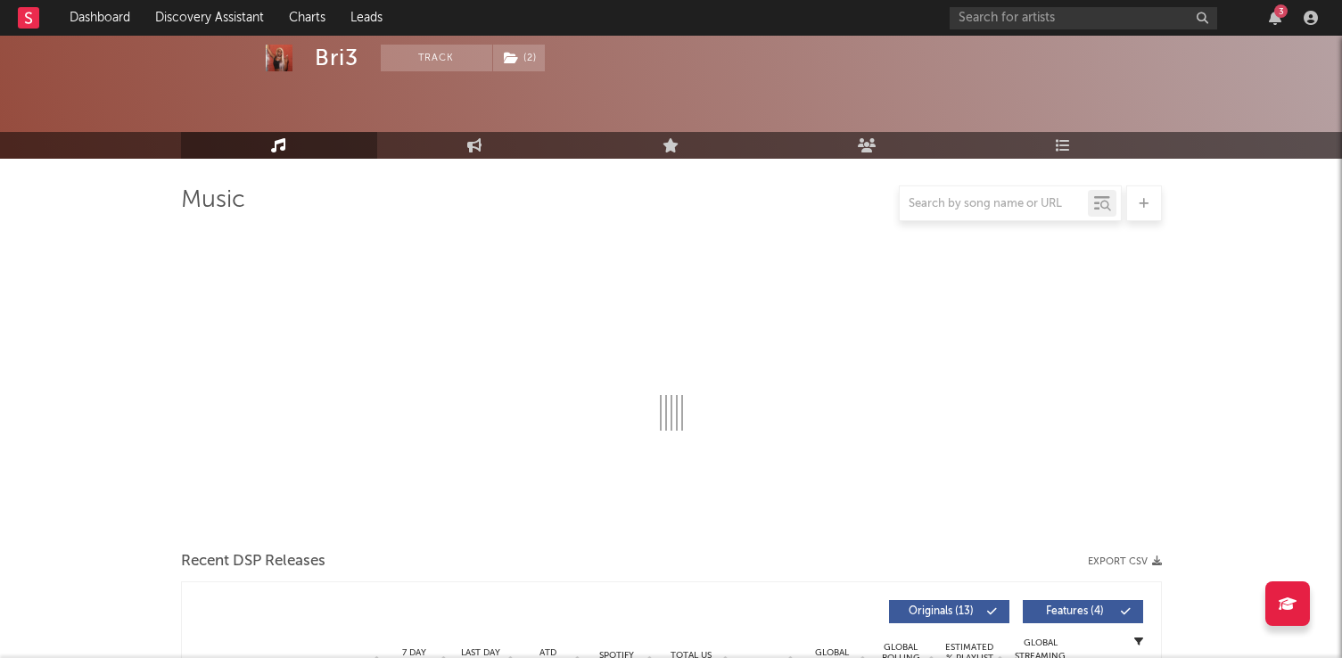
select select "6m"
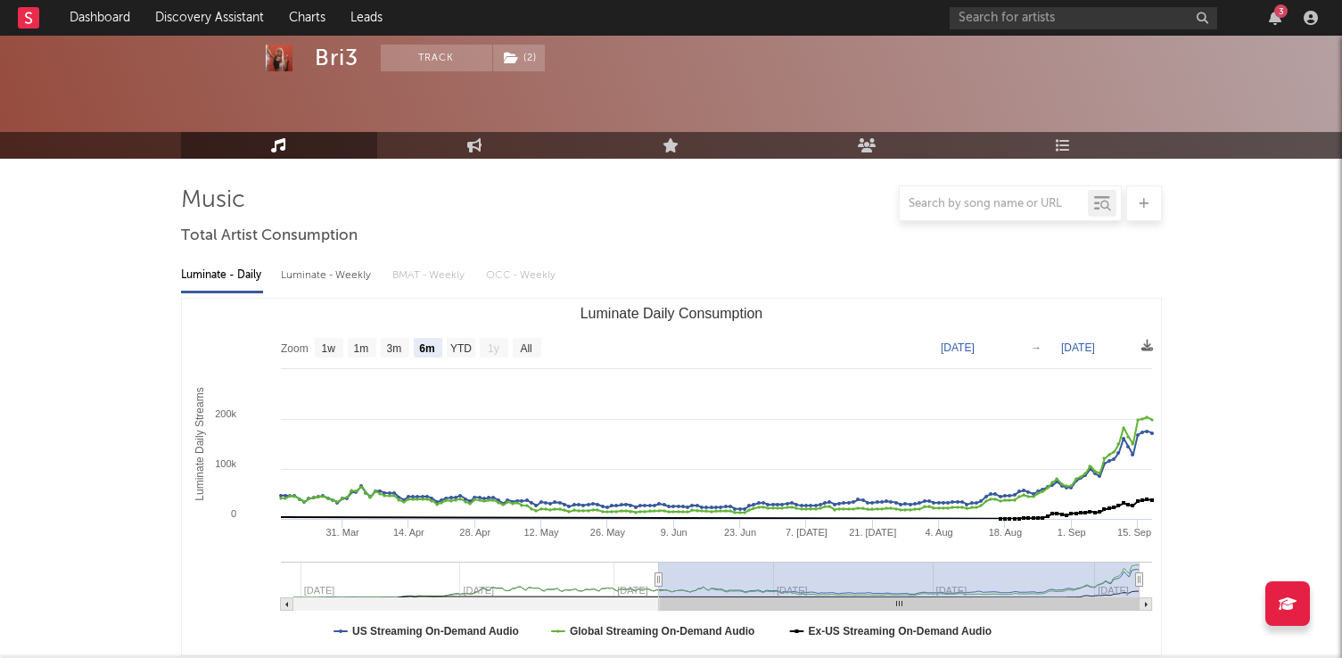
scroll to position [605, 0]
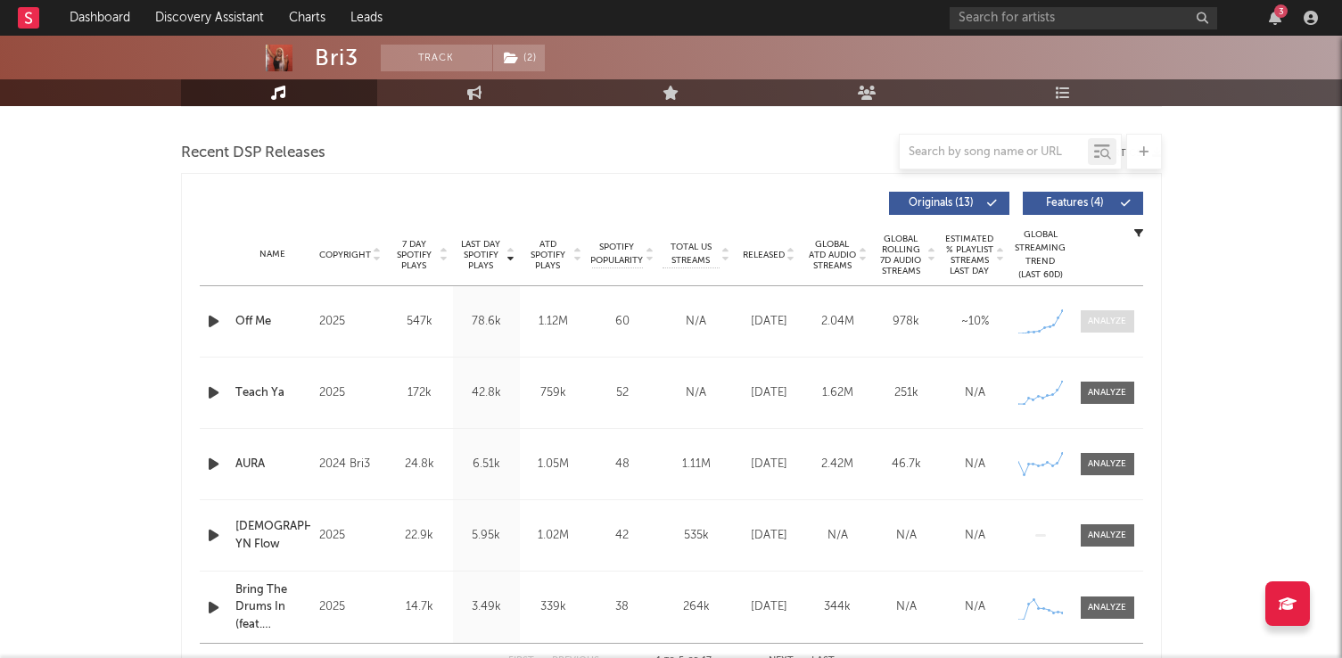
click at [1115, 327] on div at bounding box center [1107, 321] width 38 height 13
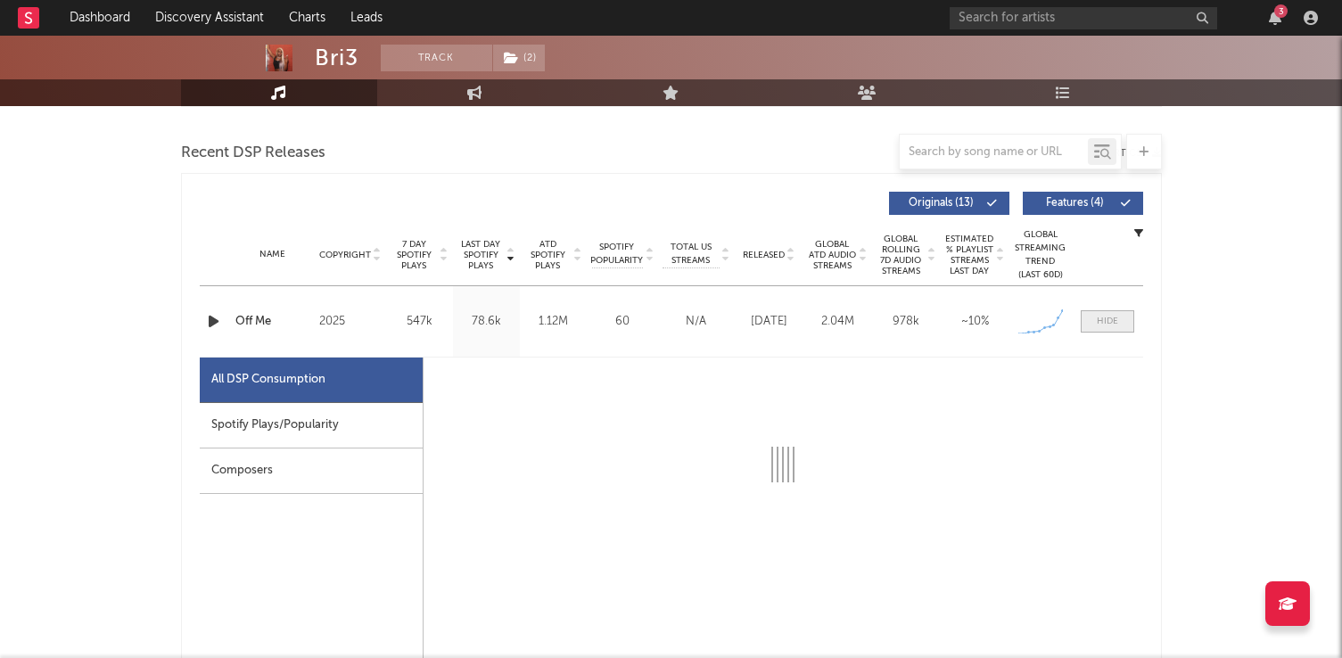
select select "1w"
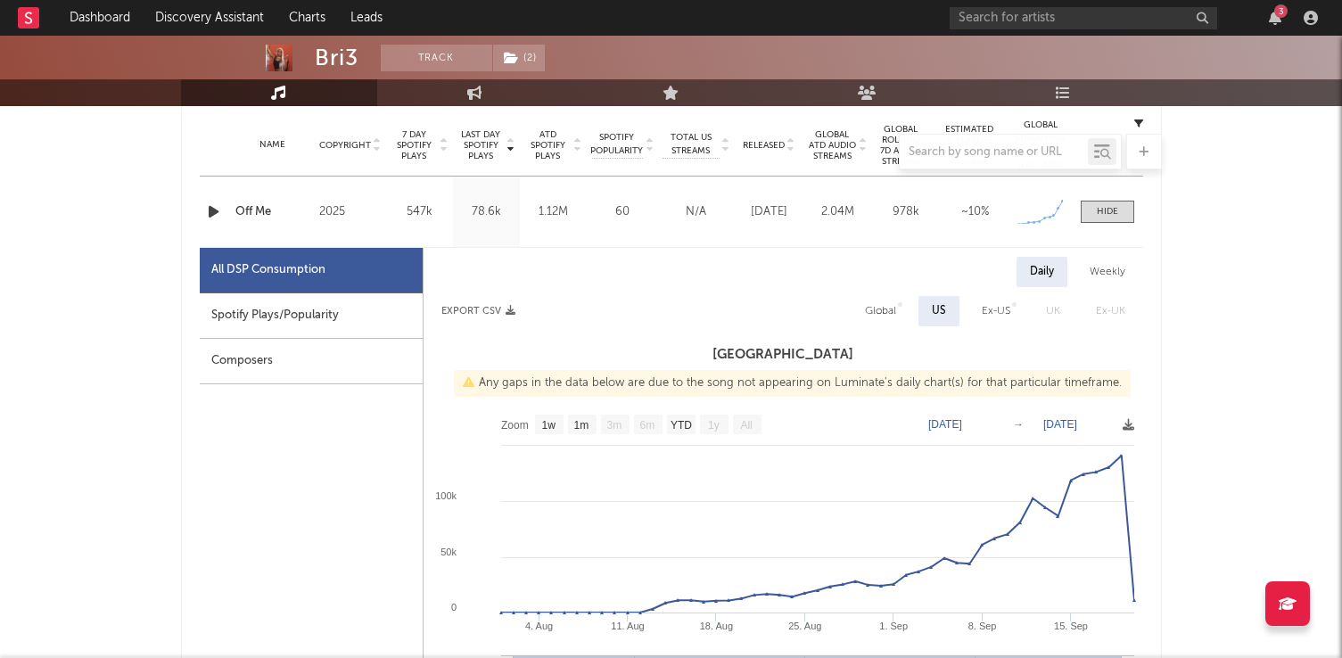
scroll to position [722, 0]
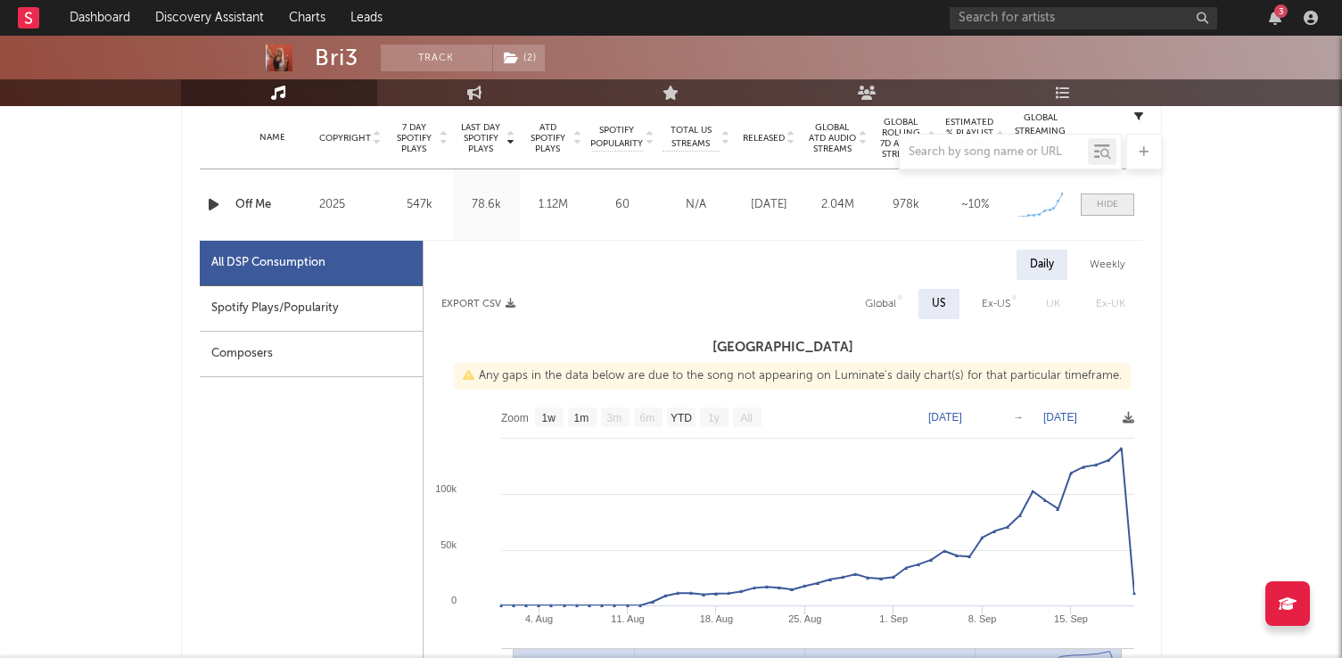
click at [1110, 196] on span at bounding box center [1108, 205] width 54 height 22
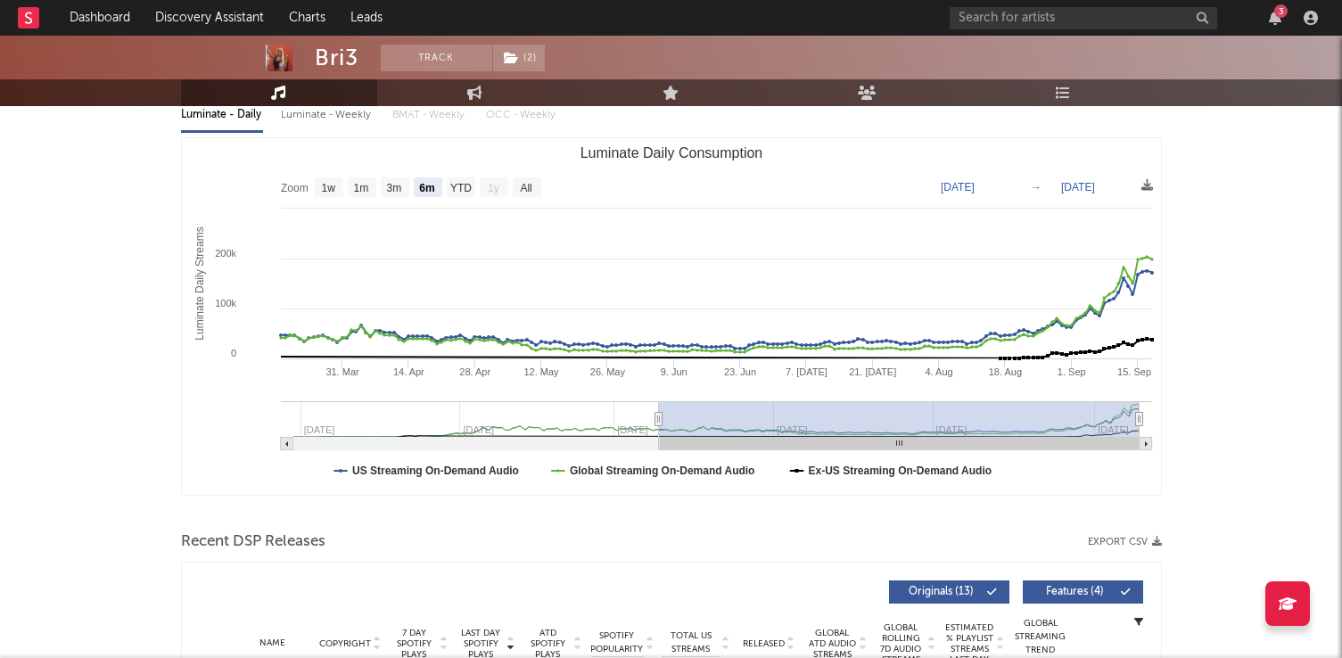
scroll to position [0, 0]
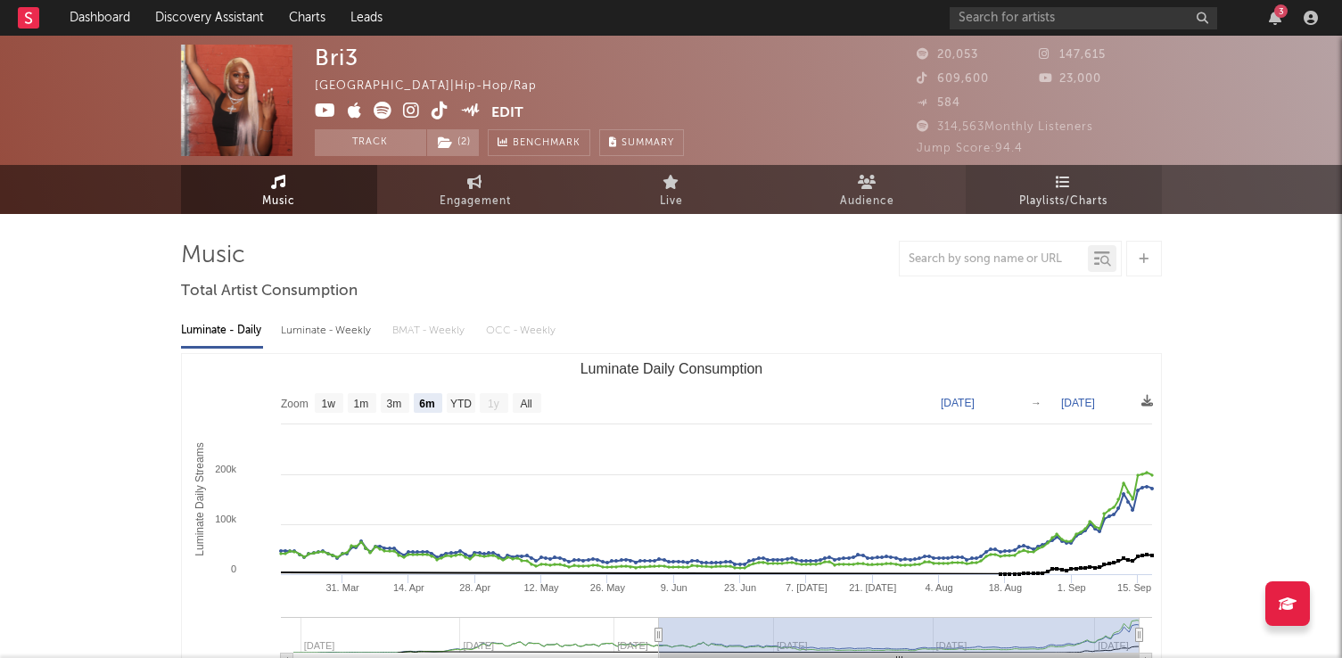
click at [1087, 200] on span "Playlists/Charts" at bounding box center [1063, 201] width 88 height 21
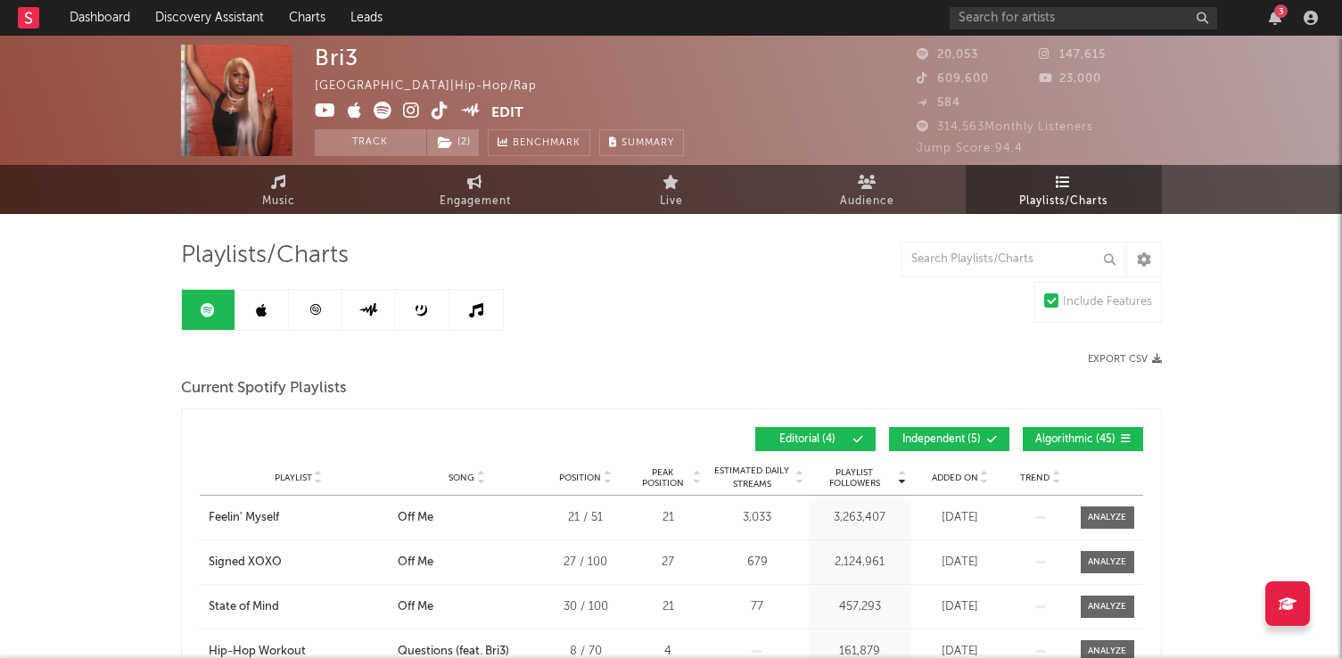
click at [317, 321] on link at bounding box center [316, 310] width 54 height 40
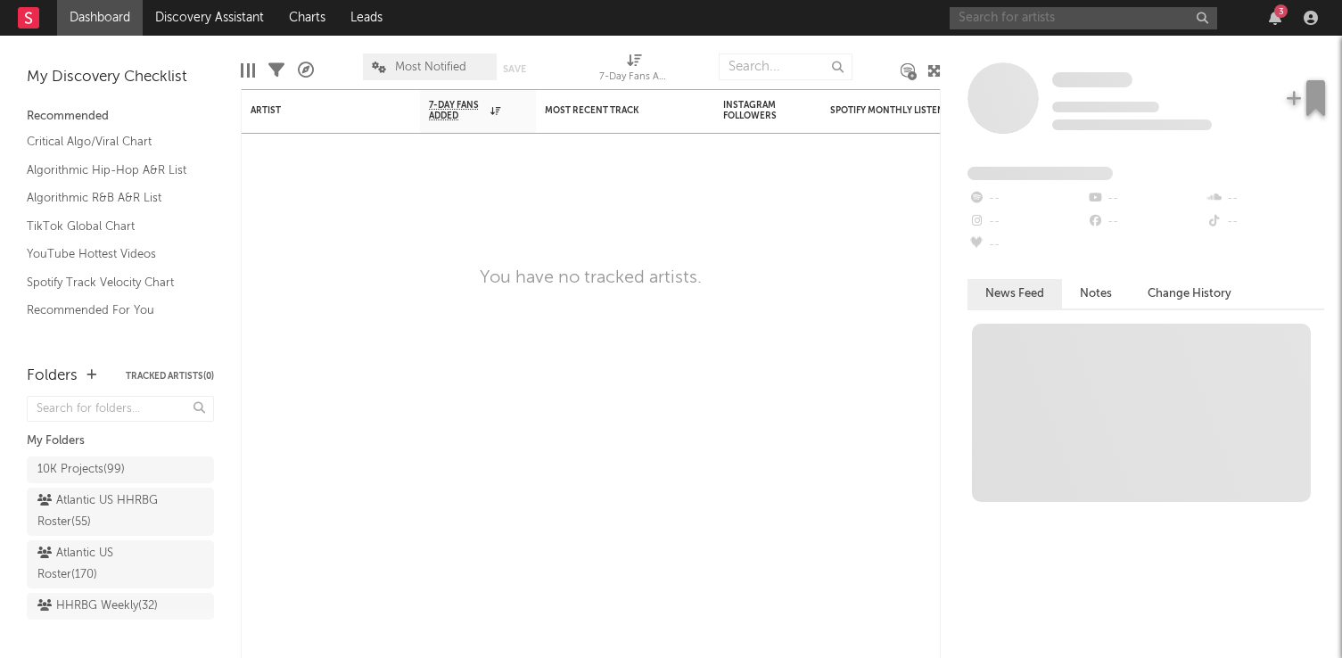
click at [1151, 13] on input "text" at bounding box center [1084, 18] width 268 height 22
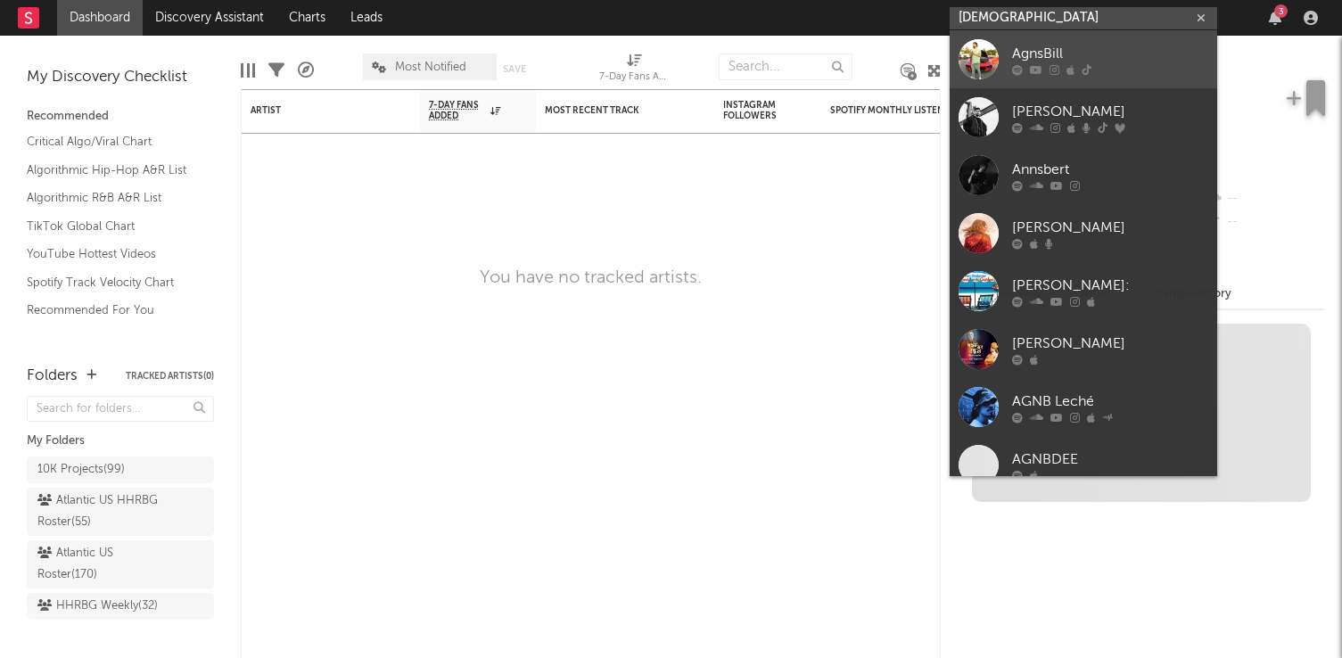
type input "agnsb"
click at [1165, 54] on div "AgnsBill" at bounding box center [1110, 53] width 196 height 21
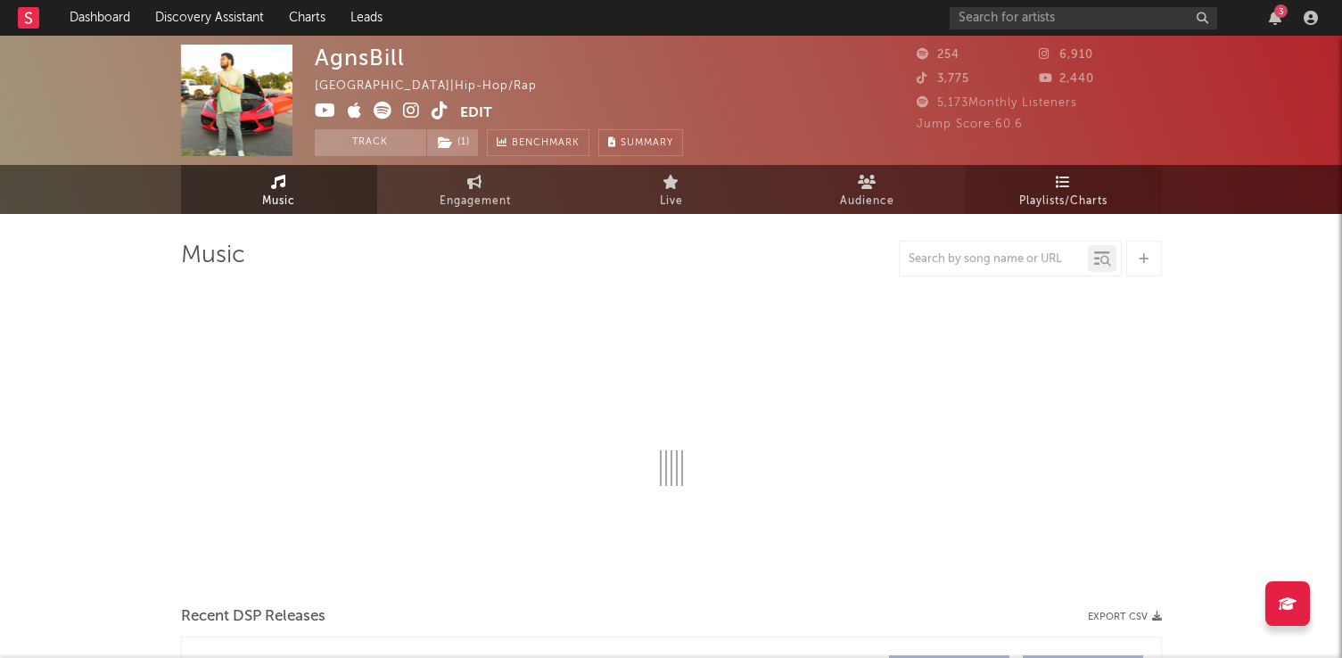
select select "1w"
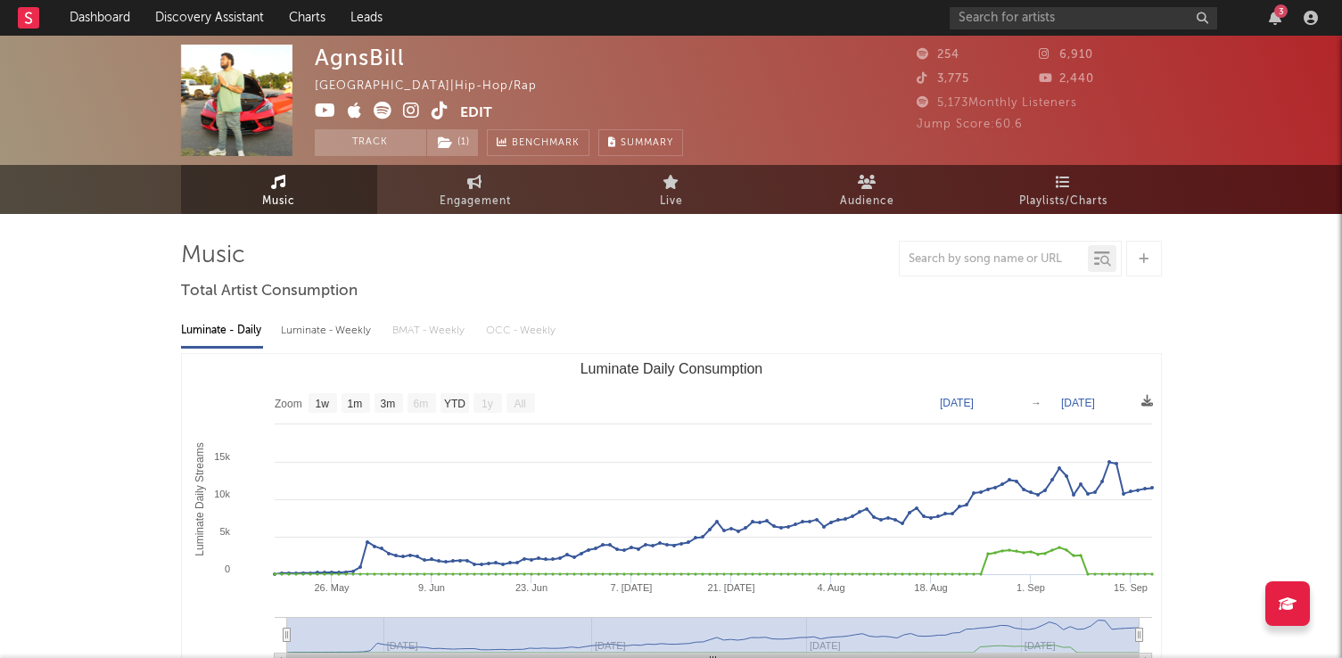
click at [1077, 207] on span "Playlists/Charts" at bounding box center [1063, 201] width 88 height 21
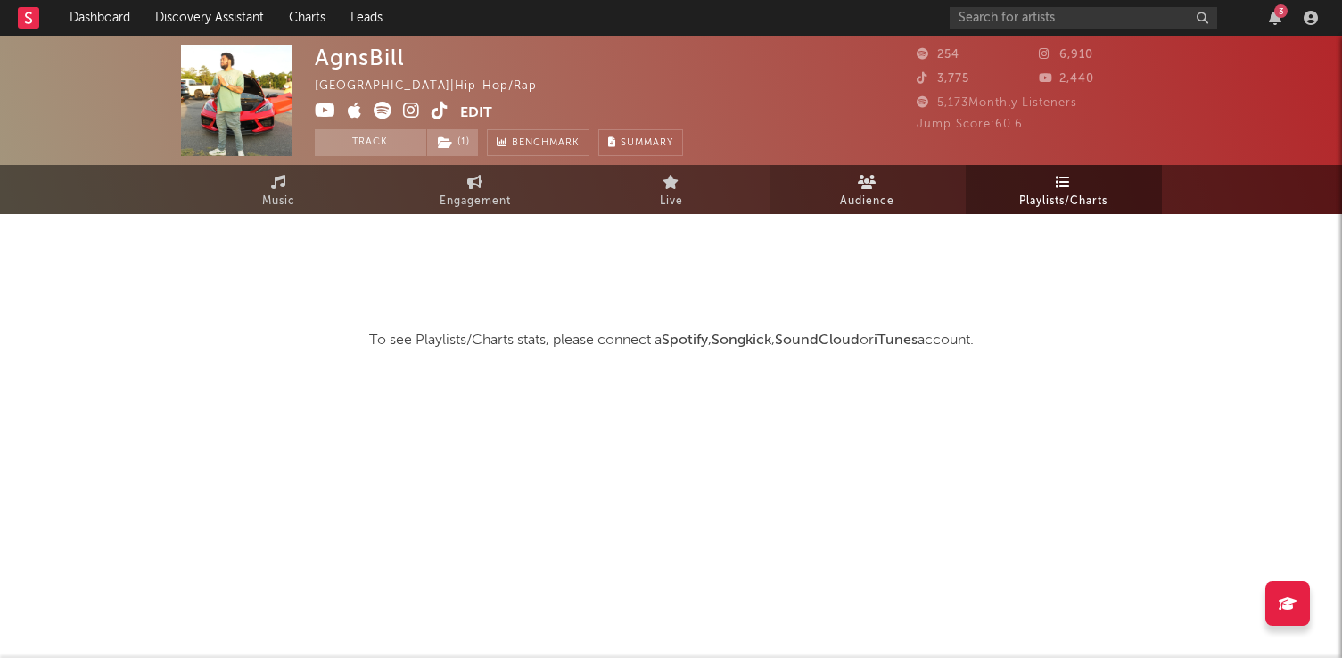
click at [892, 210] on span "Audience" at bounding box center [867, 201] width 54 height 21
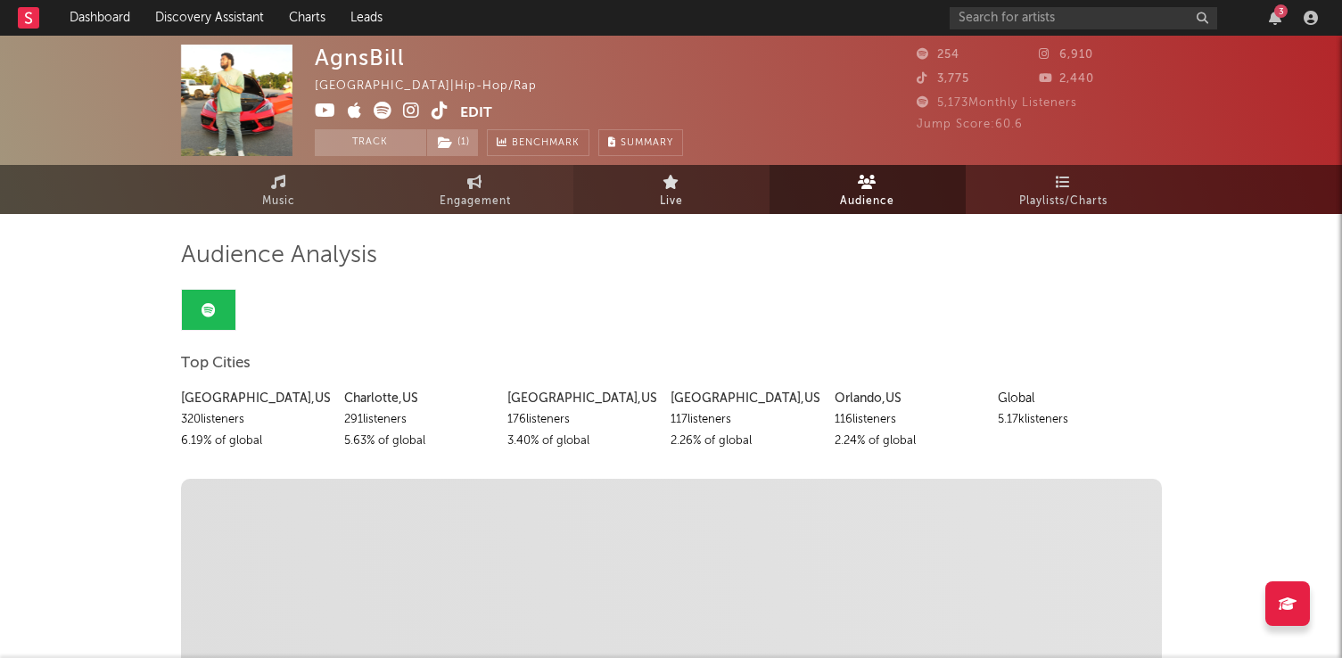
click at [708, 198] on link "Live" at bounding box center [672, 189] width 196 height 49
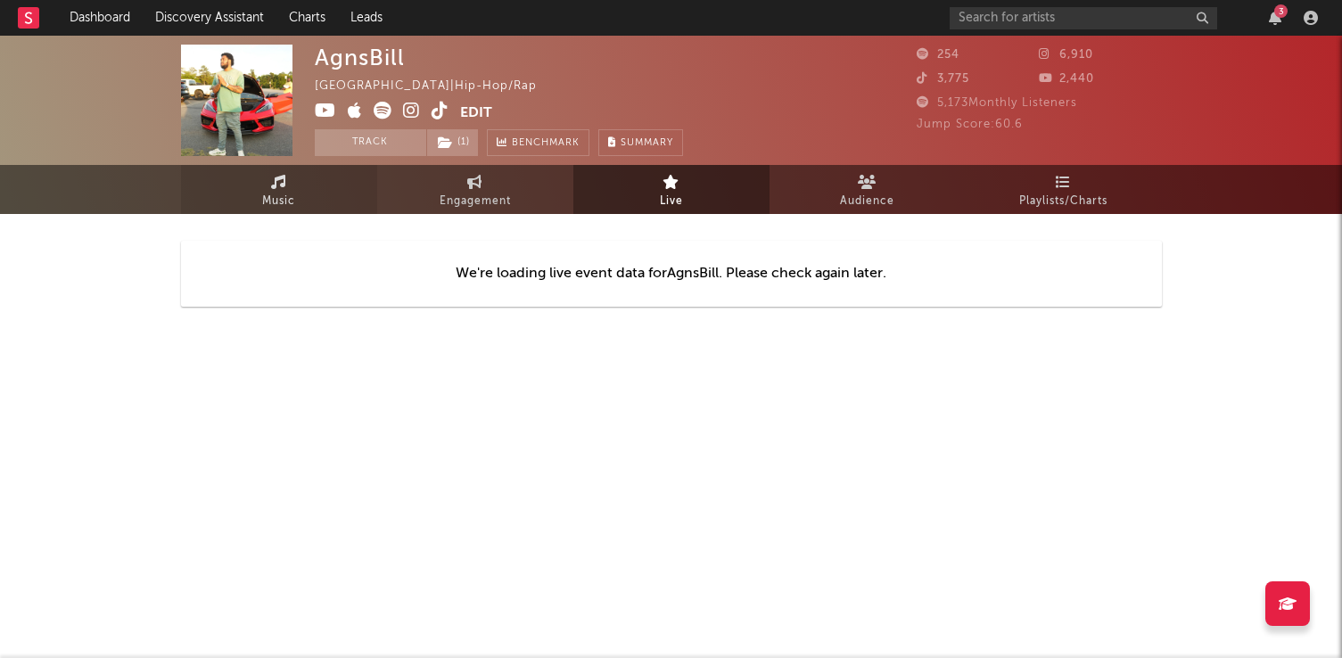
click at [280, 187] on icon at bounding box center [278, 182] width 15 height 14
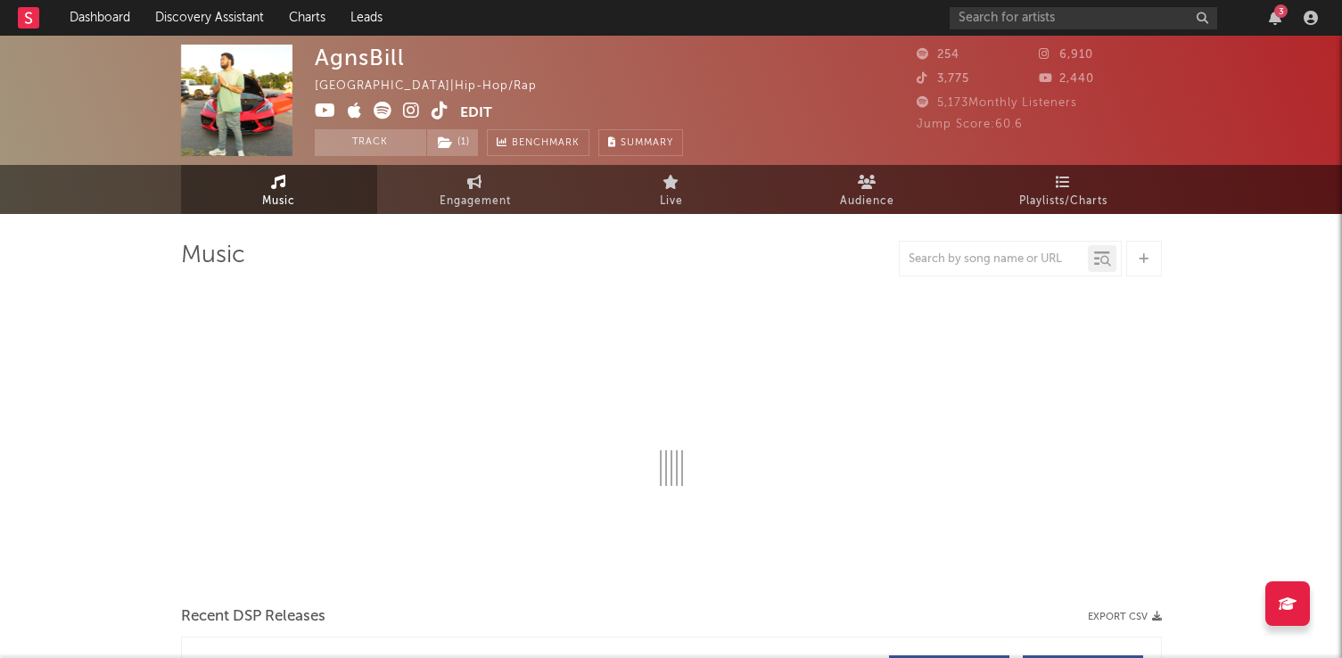
select select "1w"
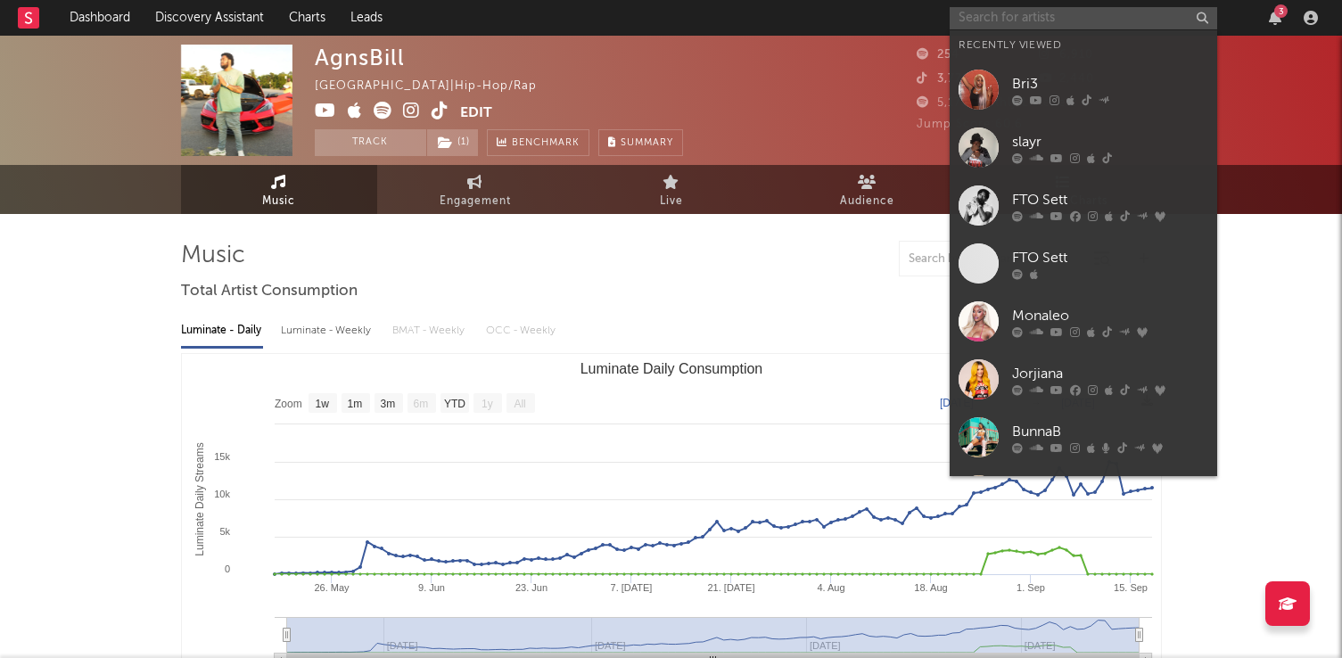
click at [985, 14] on input "text" at bounding box center [1084, 18] width 268 height 22
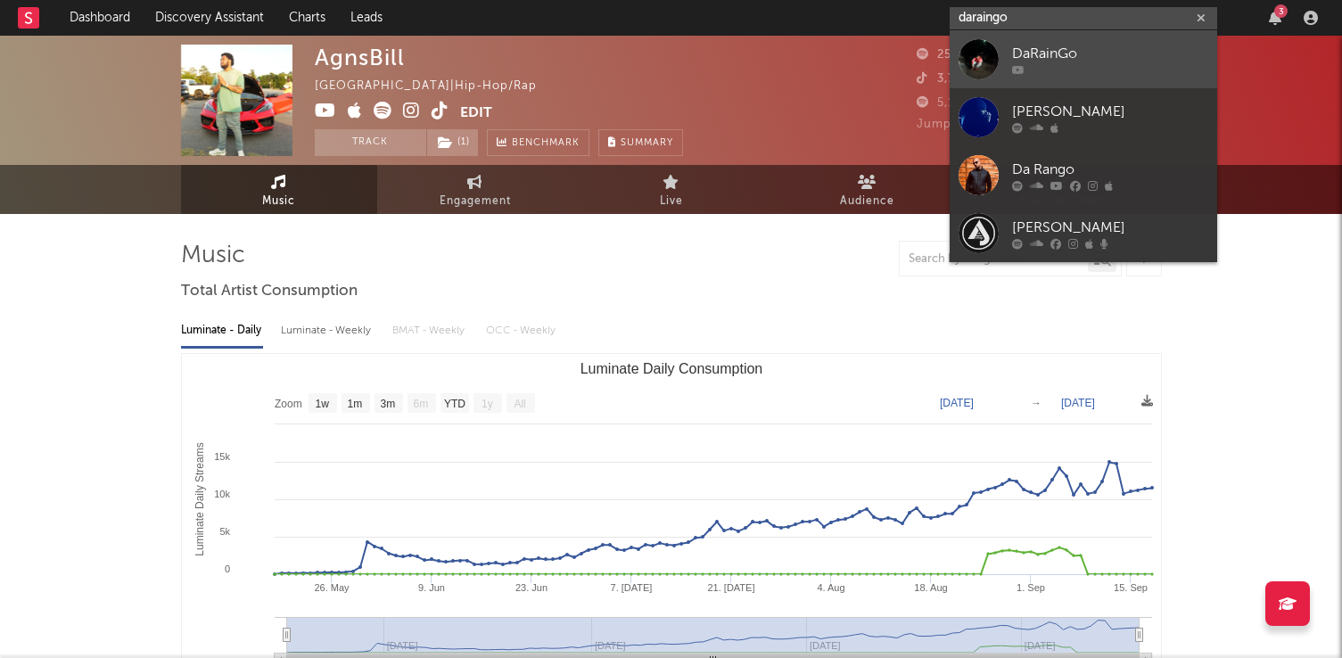
type input "daraingo"
click at [1100, 55] on div "DaRainGo" at bounding box center [1110, 53] width 196 height 21
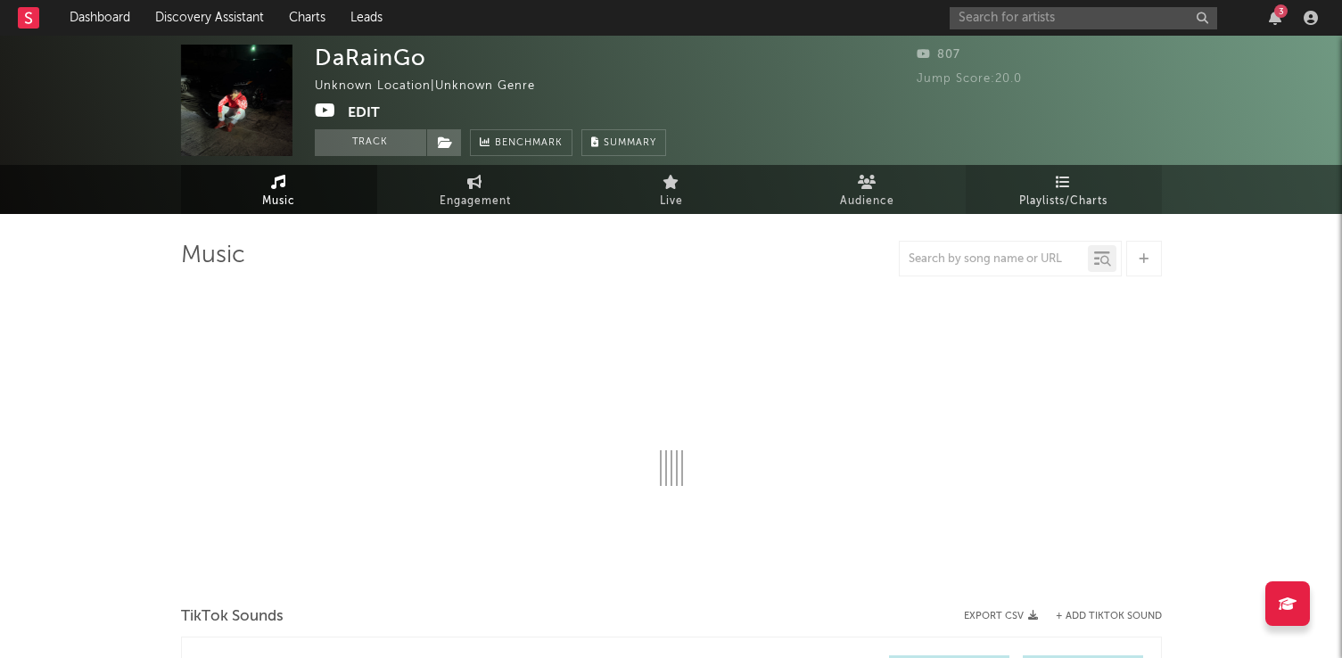
select select "1w"
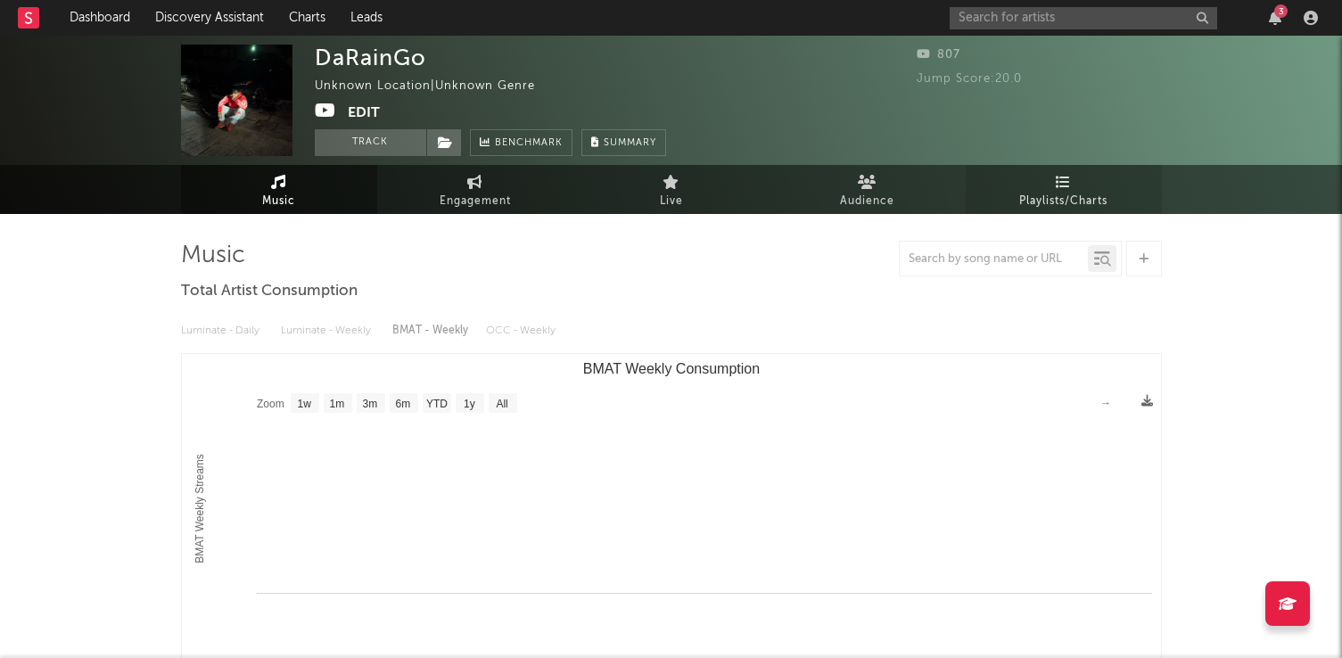
click at [1093, 204] on span "Playlists/Charts" at bounding box center [1063, 201] width 88 height 21
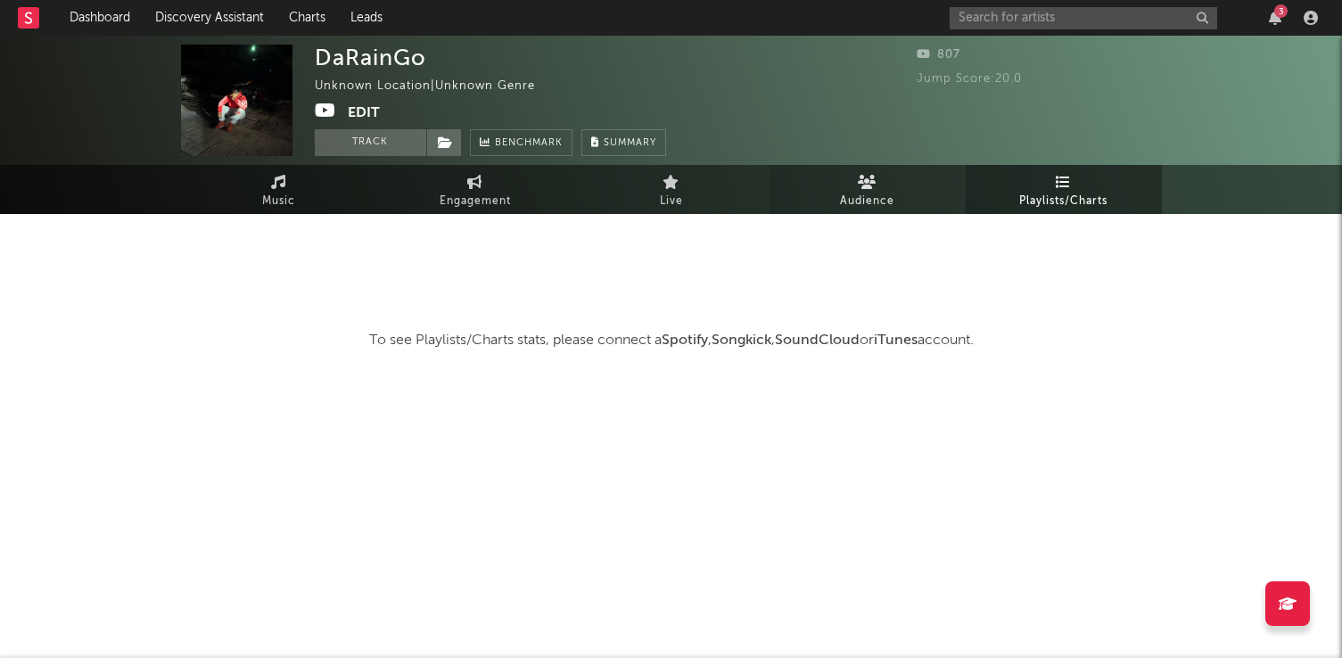
click at [929, 211] on link "Audience" at bounding box center [868, 189] width 196 height 49
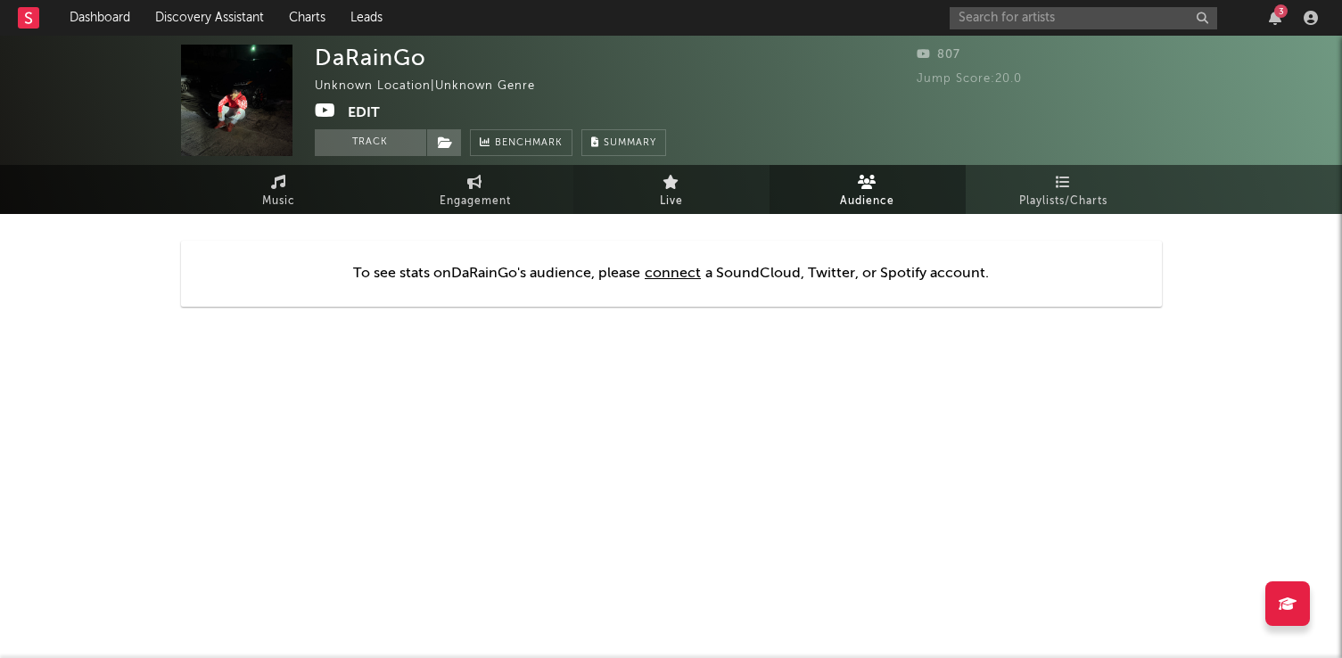
click at [706, 180] on link "Live" at bounding box center [672, 189] width 196 height 49
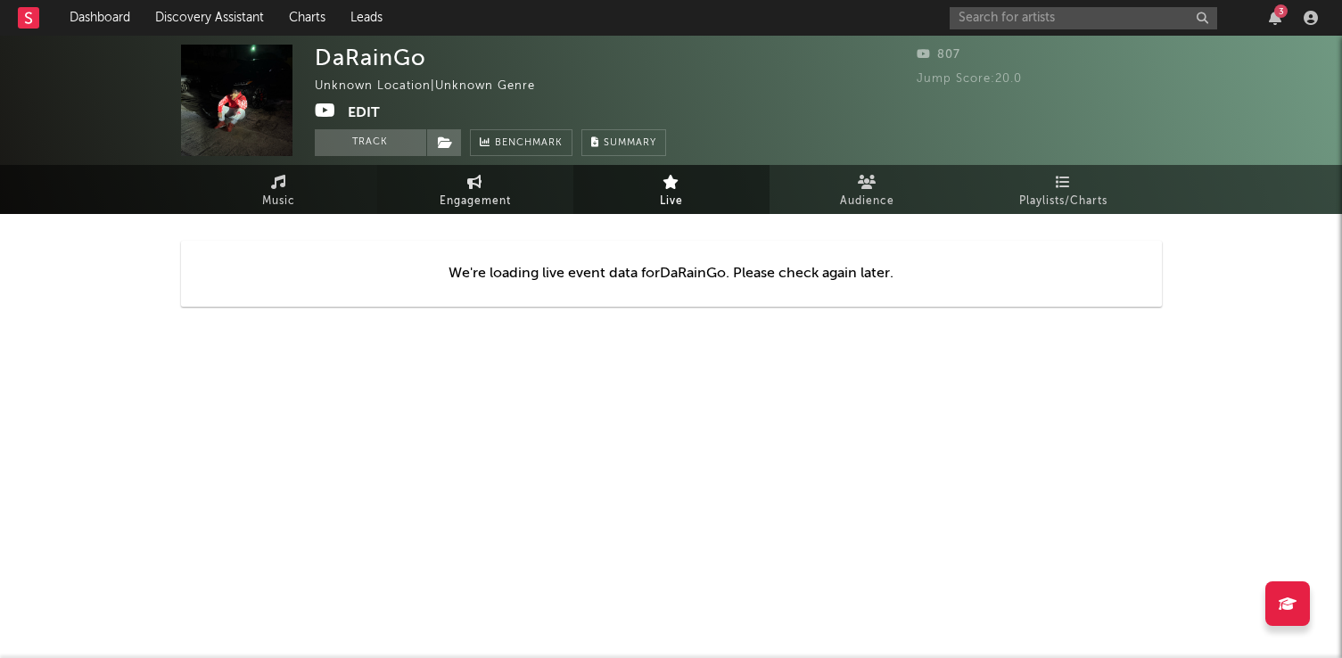
click at [490, 185] on link "Engagement" at bounding box center [475, 189] width 196 height 49
select select "1w"
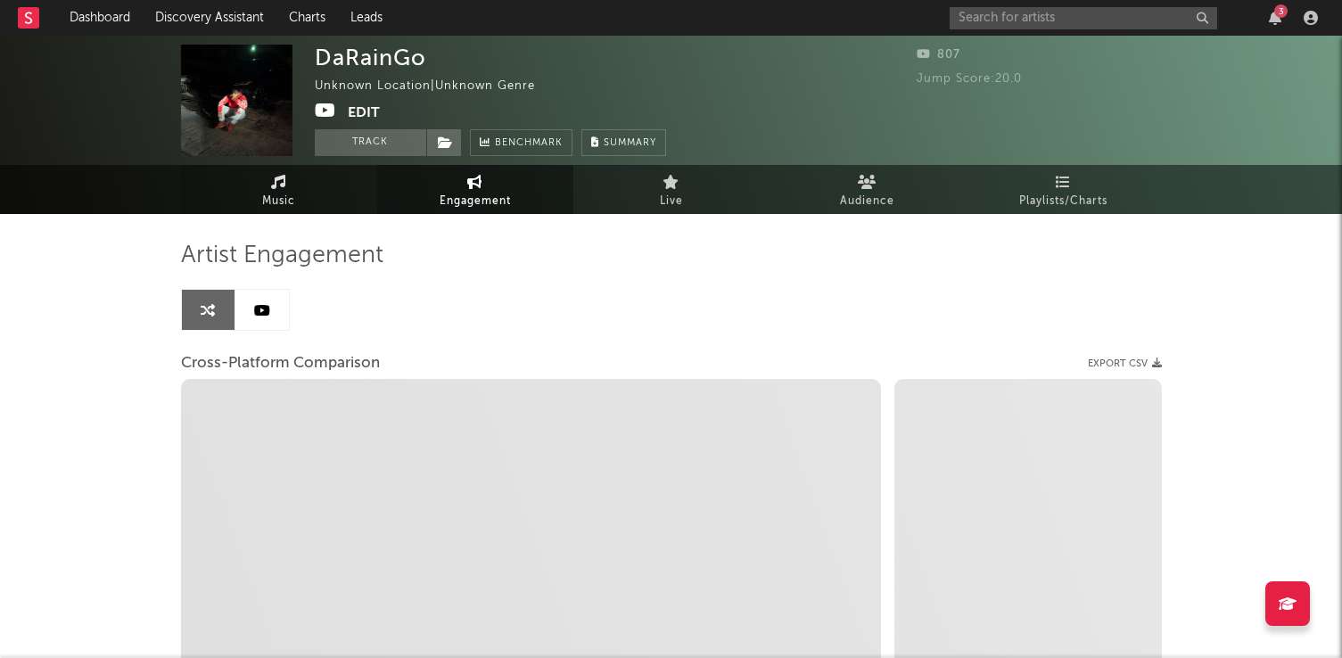
click at [293, 194] on span "Music" at bounding box center [278, 201] width 33 height 21
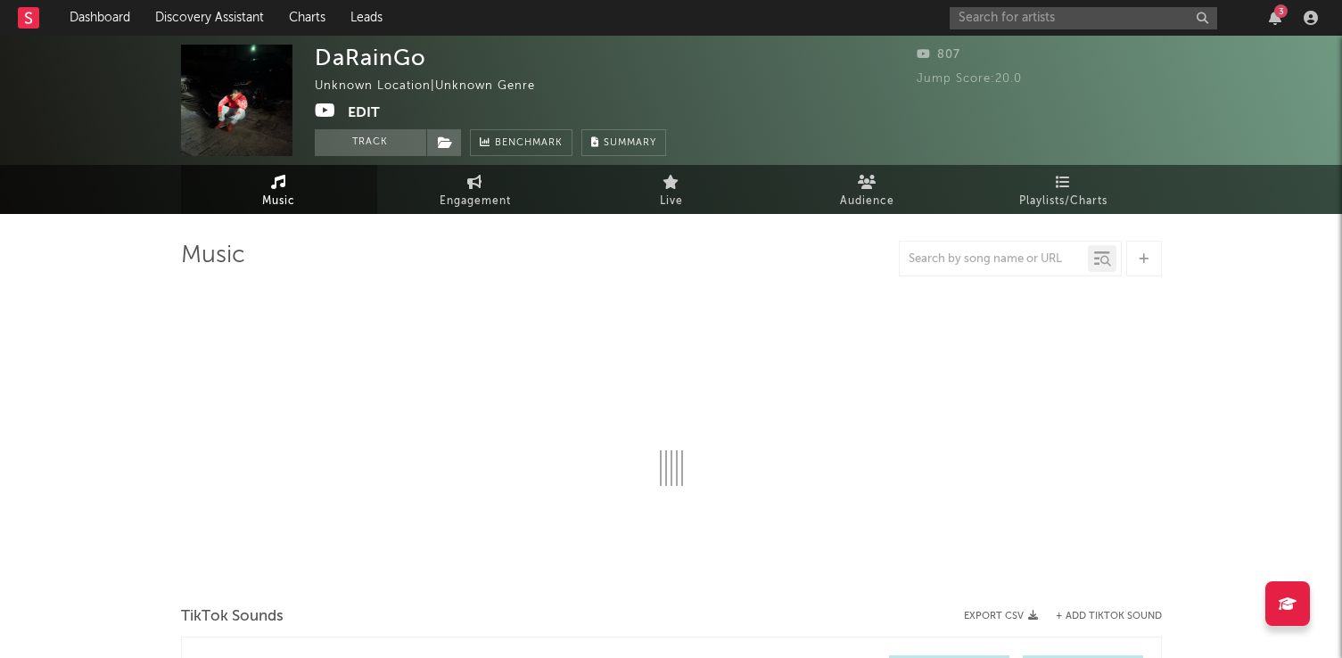
select select "1w"
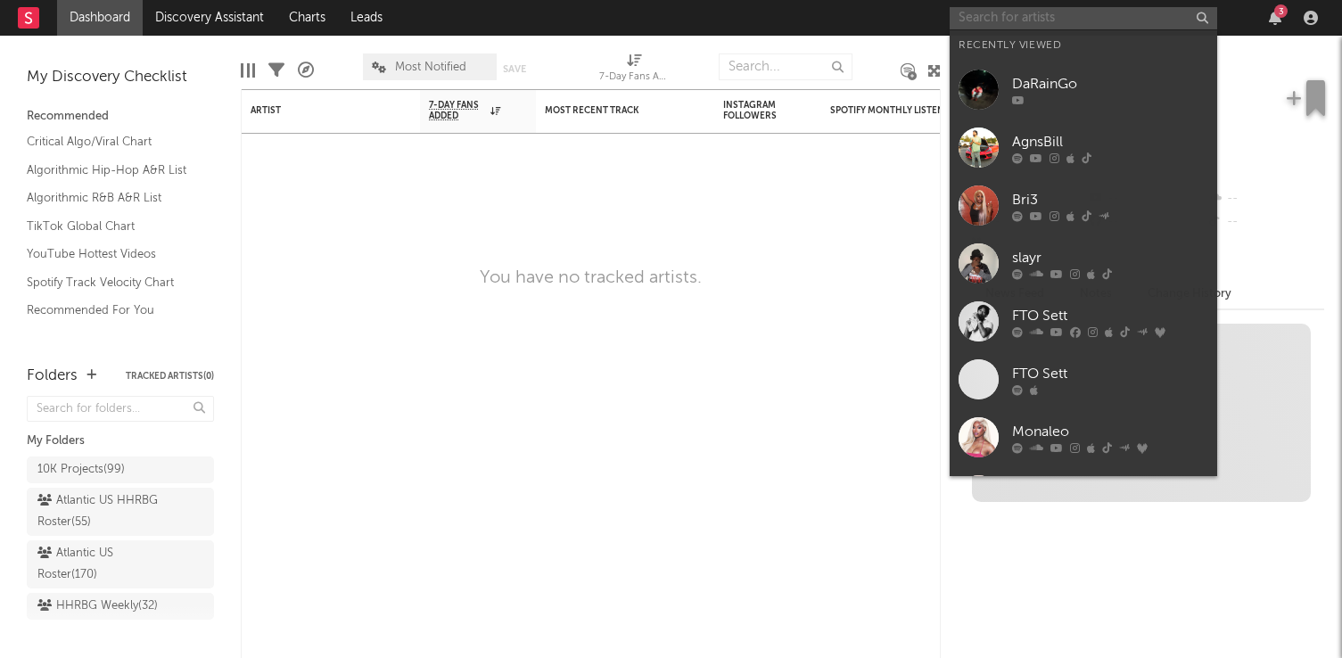
click at [1005, 26] on input "text" at bounding box center [1084, 18] width 268 height 22
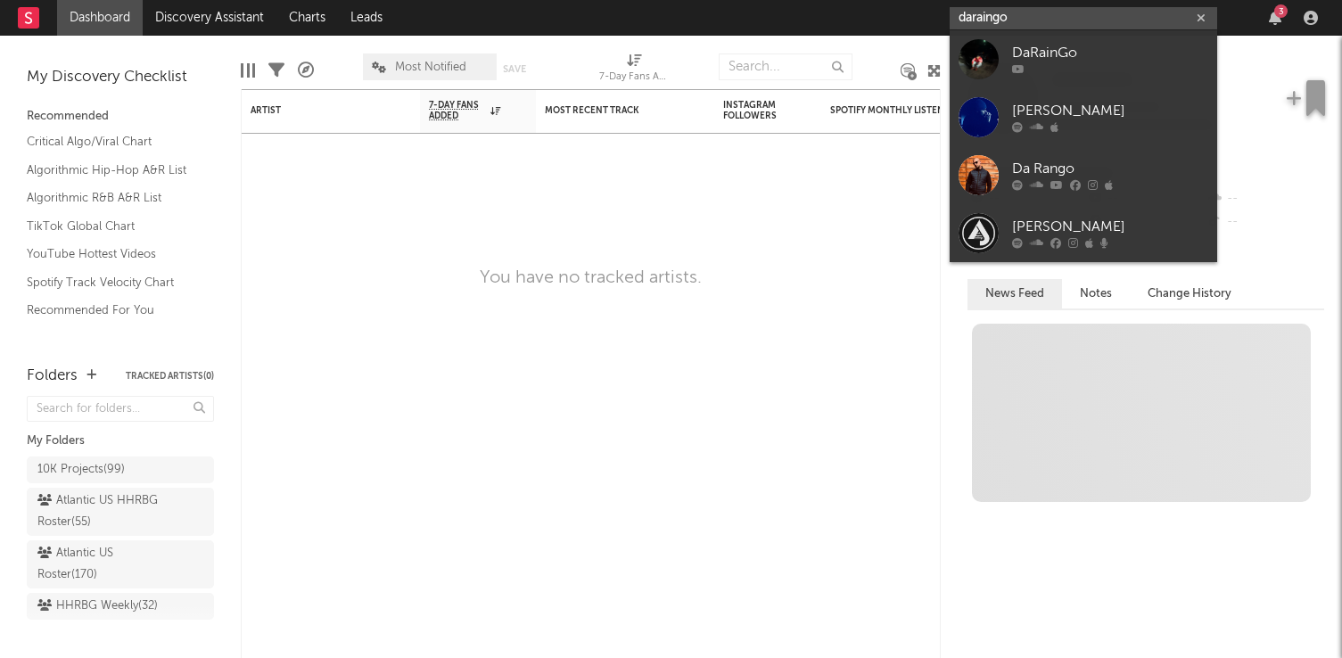
type input "daraingo"
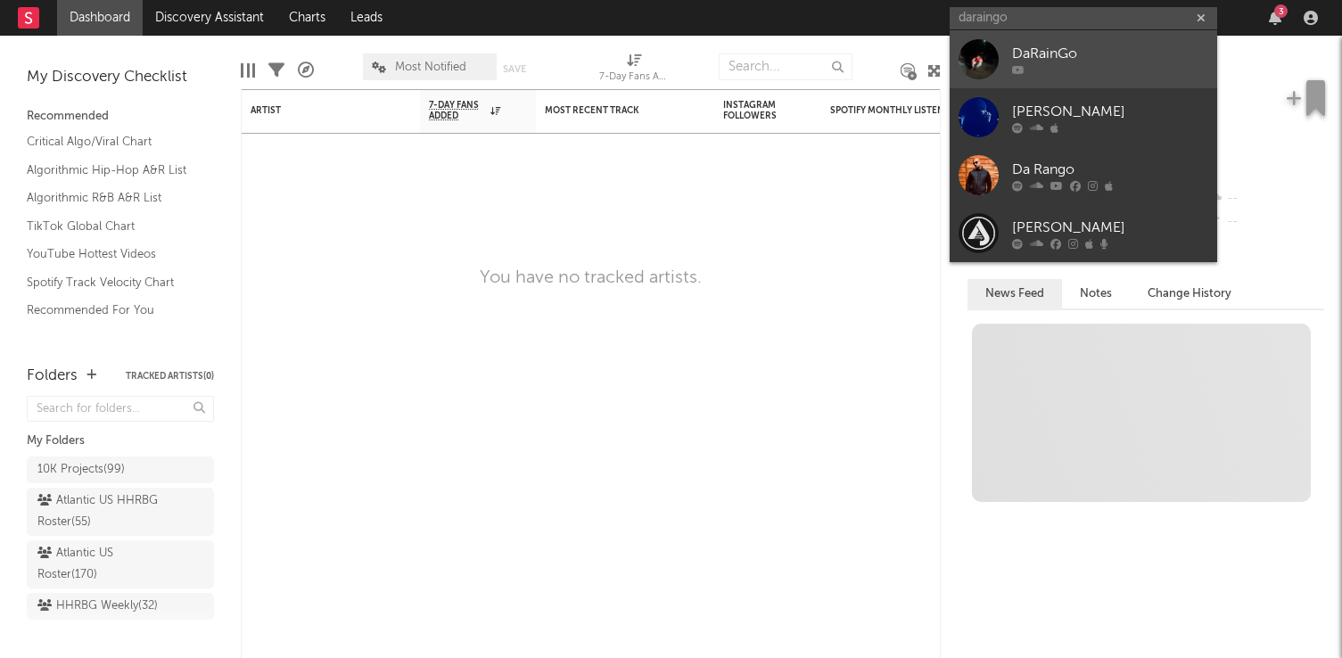
click at [1056, 39] on link "DaRainGo" at bounding box center [1084, 59] width 268 height 58
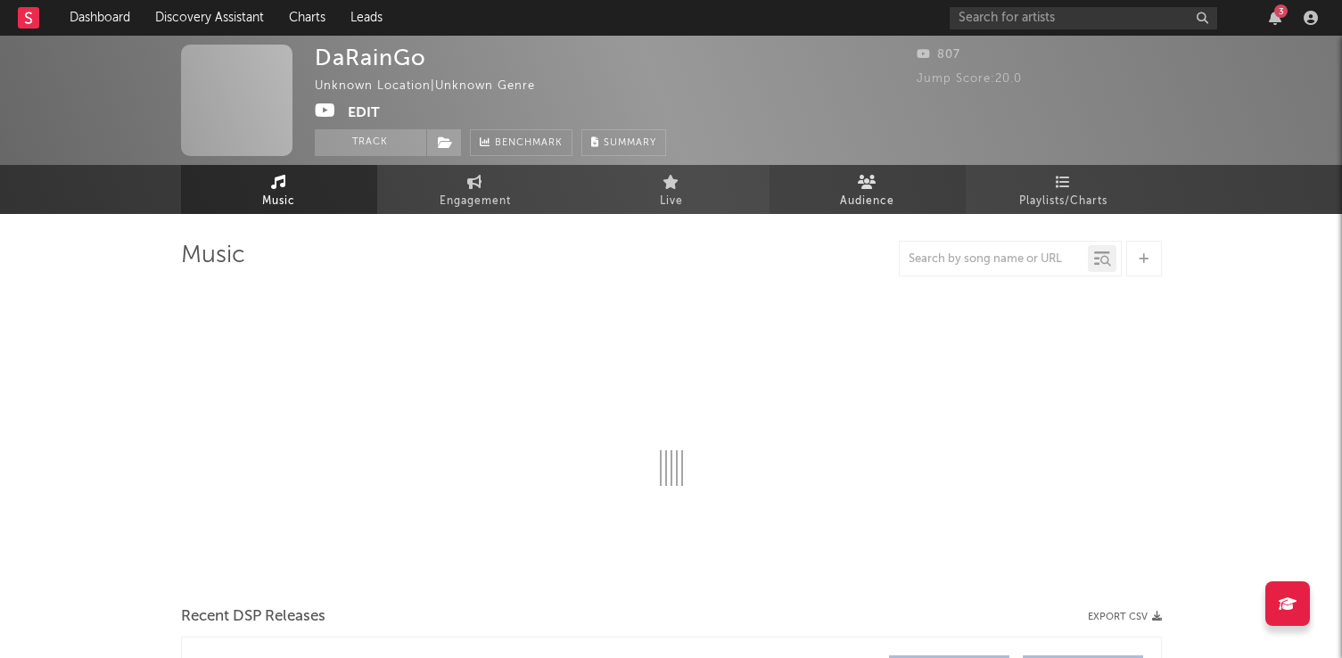
select select "1w"
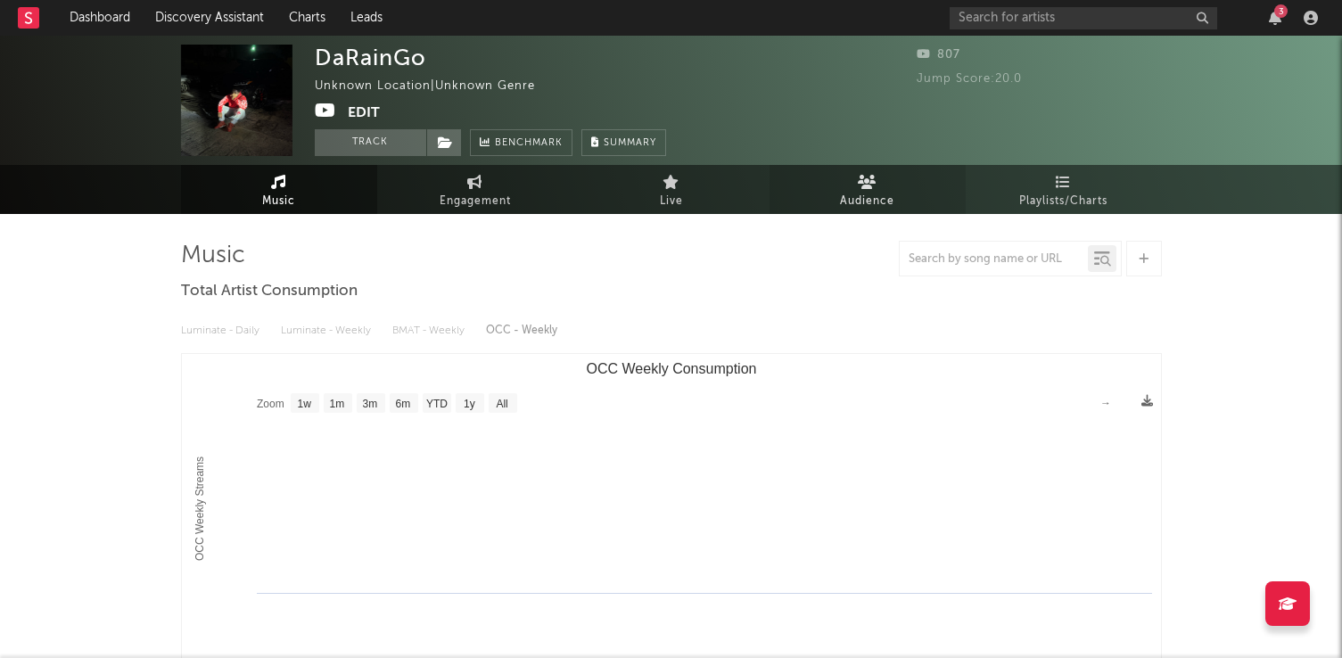
click at [872, 209] on span "Audience" at bounding box center [867, 201] width 54 height 21
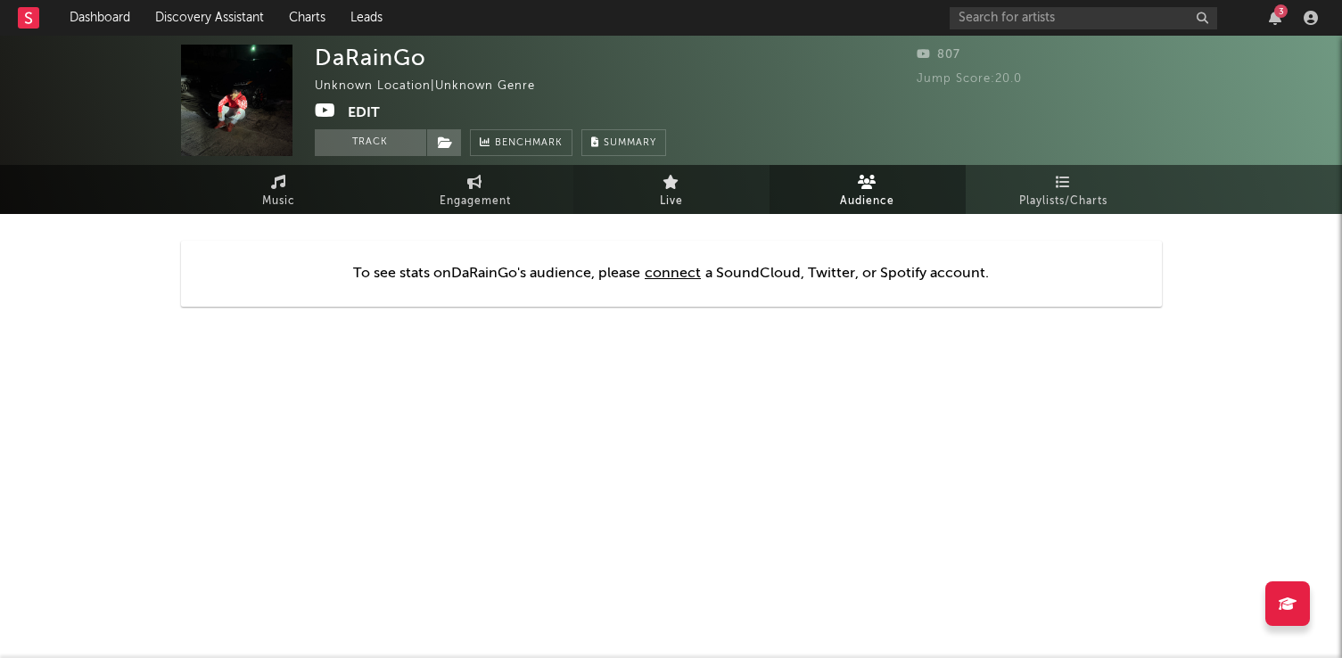
click at [680, 207] on span "Live" at bounding box center [671, 201] width 23 height 21
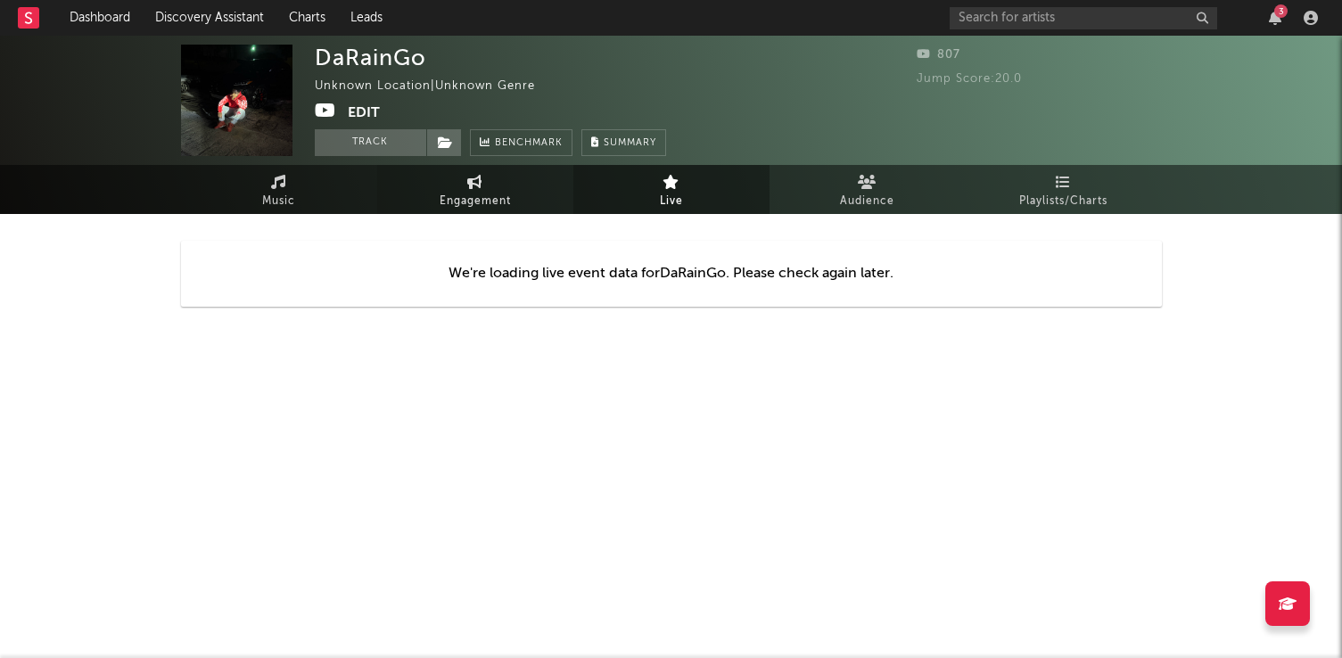
click at [515, 206] on link "Engagement" at bounding box center [475, 189] width 196 height 49
select select "1w"
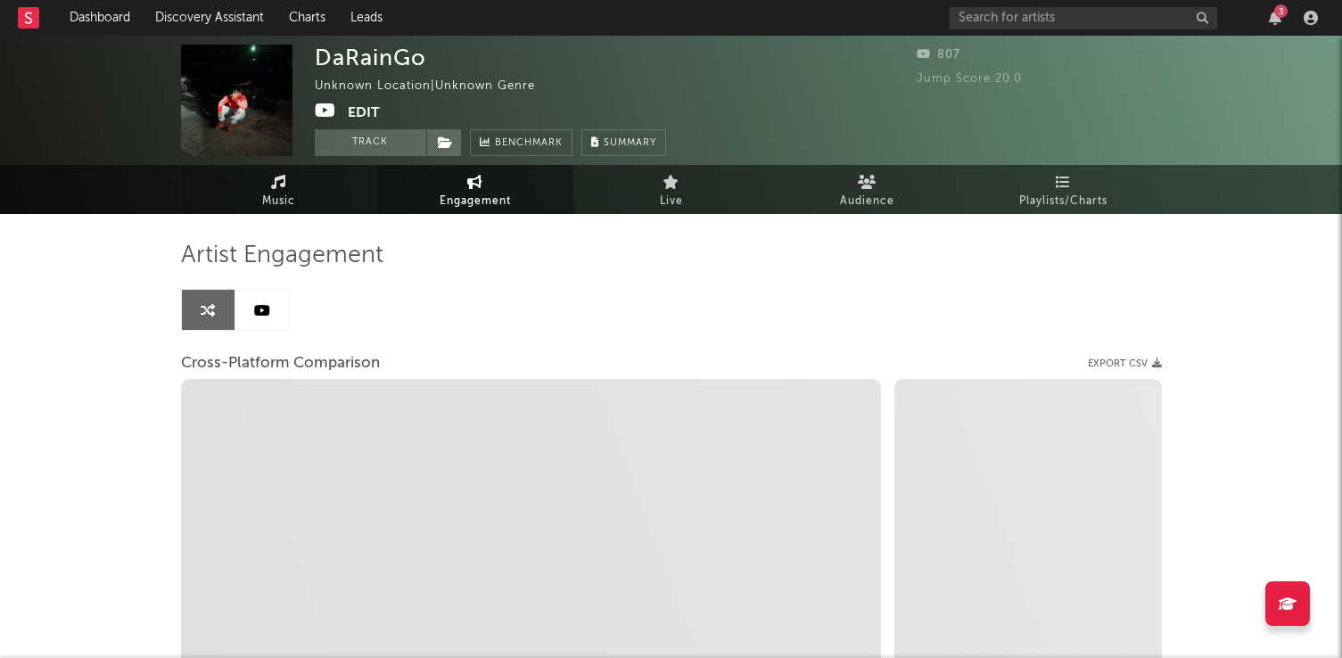
click at [293, 195] on span "Music" at bounding box center [278, 201] width 33 height 21
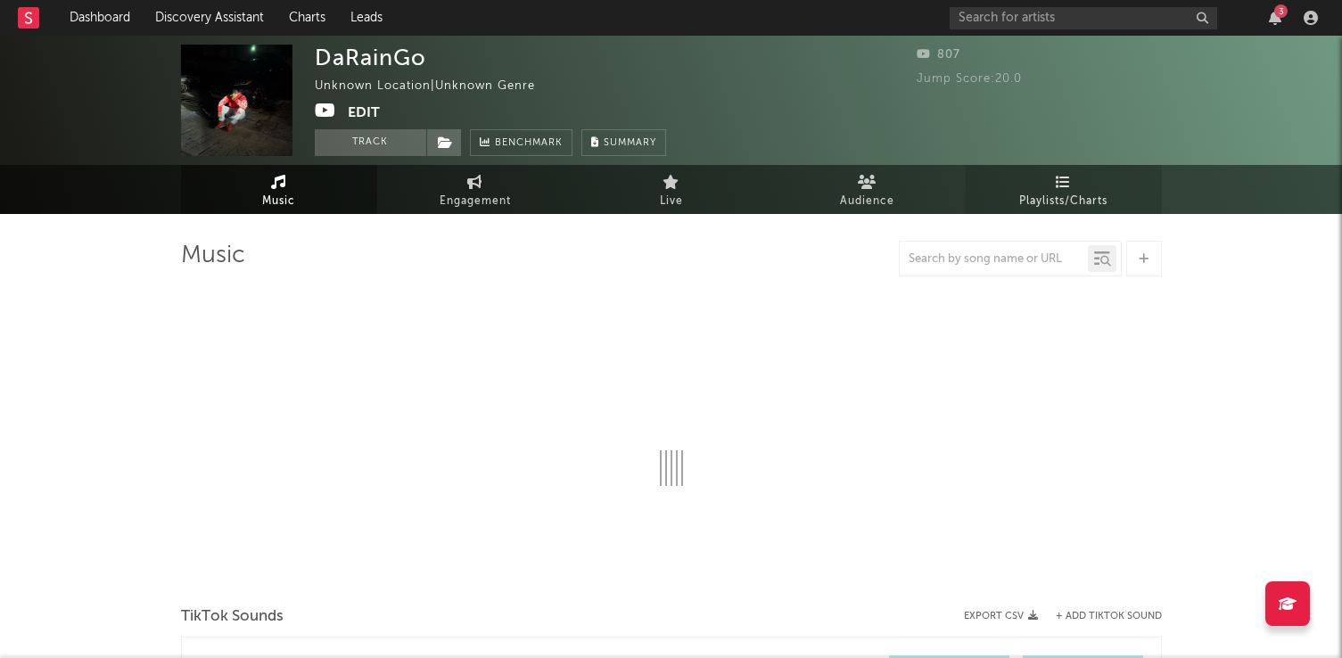
select select "1w"
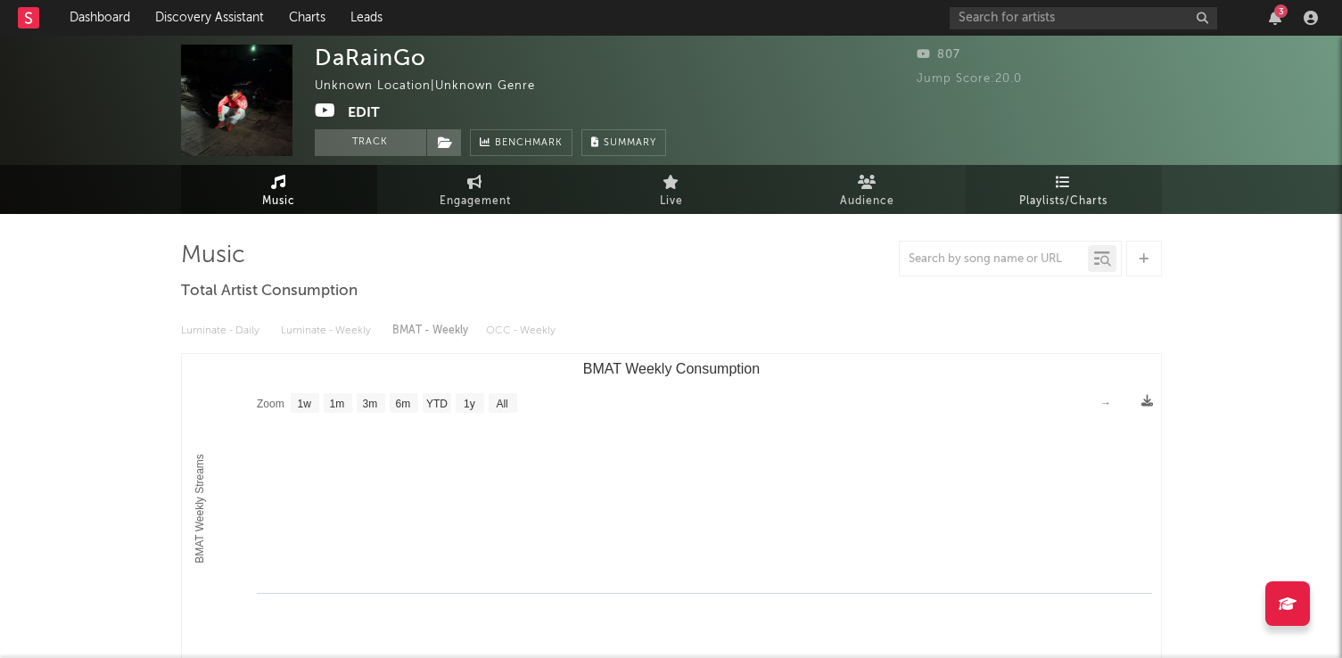
click at [1044, 186] on link "Playlists/Charts" at bounding box center [1064, 189] width 196 height 49
